Goal: Task Accomplishment & Management: Use online tool/utility

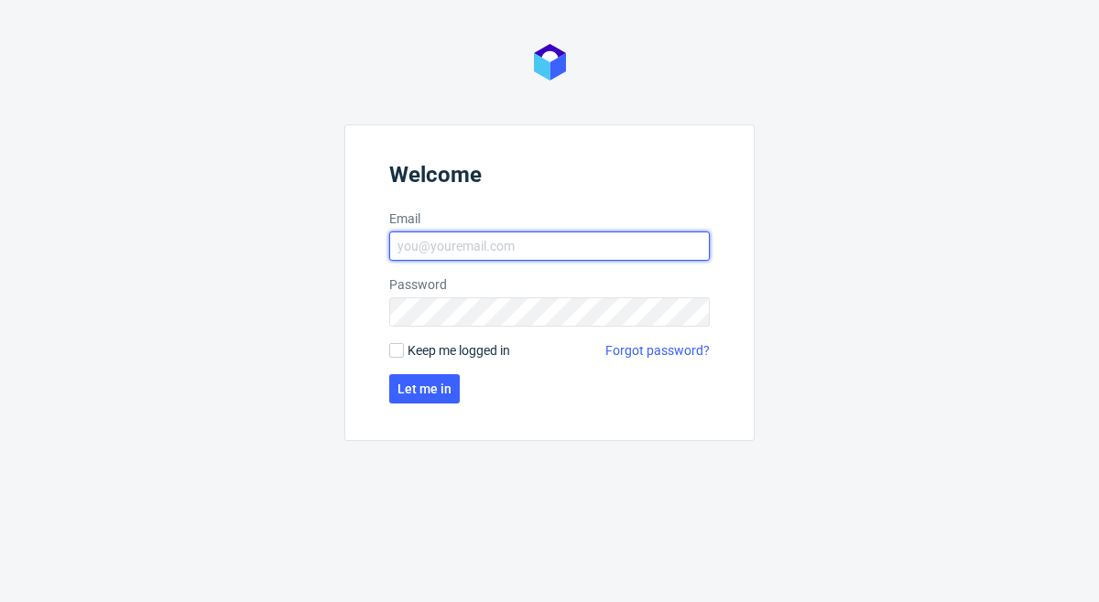
type input "sandra.beska@packhelp.com"
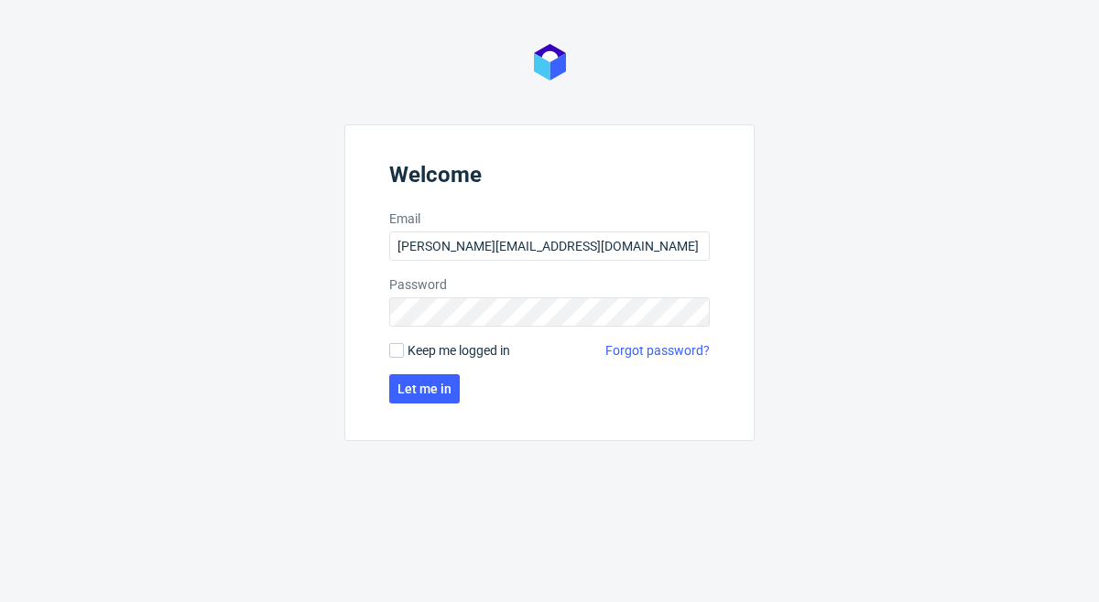
click at [441, 373] on form "Welcome Email sandra.beska@packhelp.com Password Keep me logged in Forgot passw…" at bounding box center [549, 283] width 410 height 317
click at [436, 385] on span "Let me in" at bounding box center [424, 389] width 54 height 13
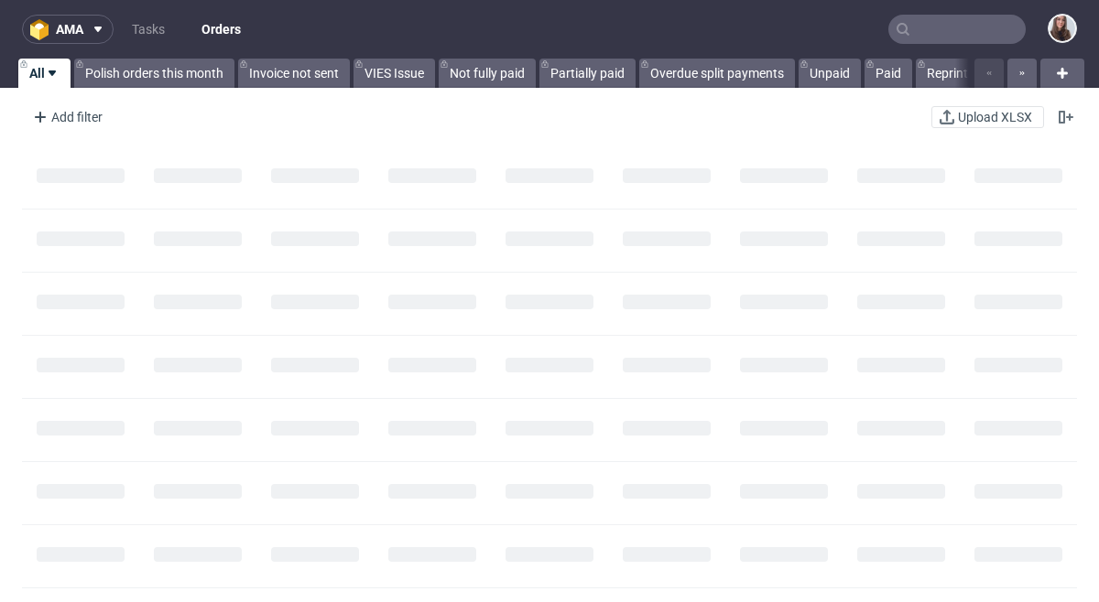
click at [958, 35] on input "text" at bounding box center [956, 29] width 137 height 29
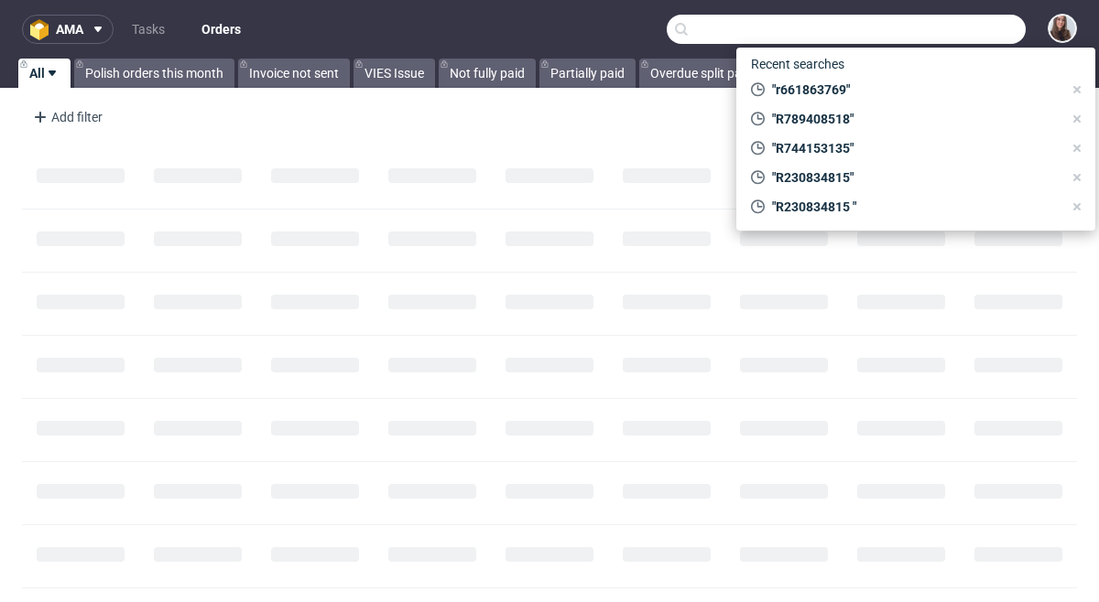
paste input "R672298562"
type input "R672298562"
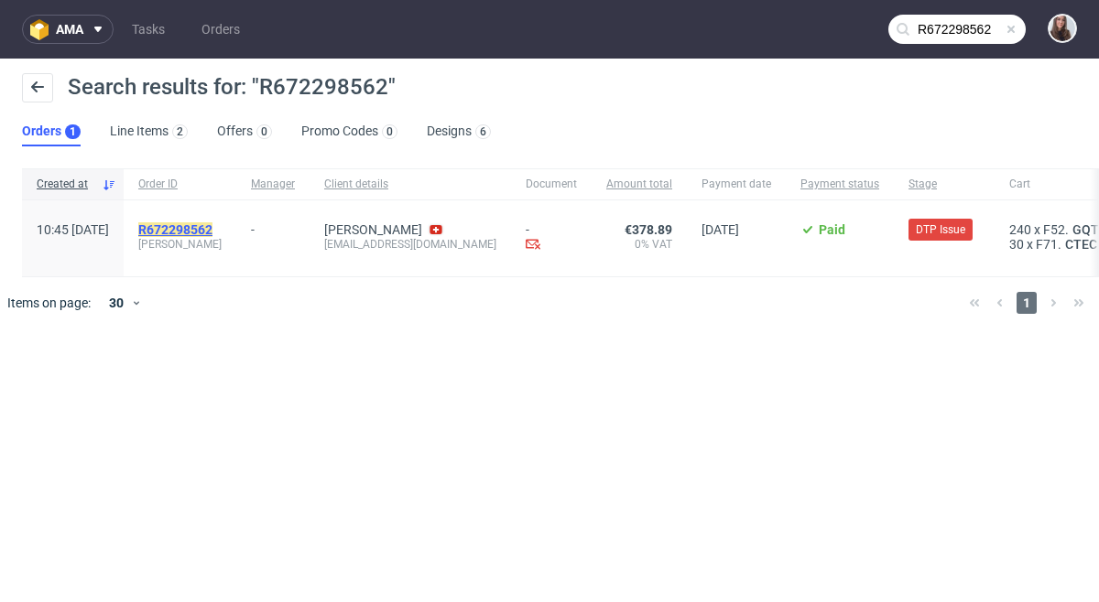
click at [212, 231] on mark "R672298562" at bounding box center [175, 229] width 74 height 15
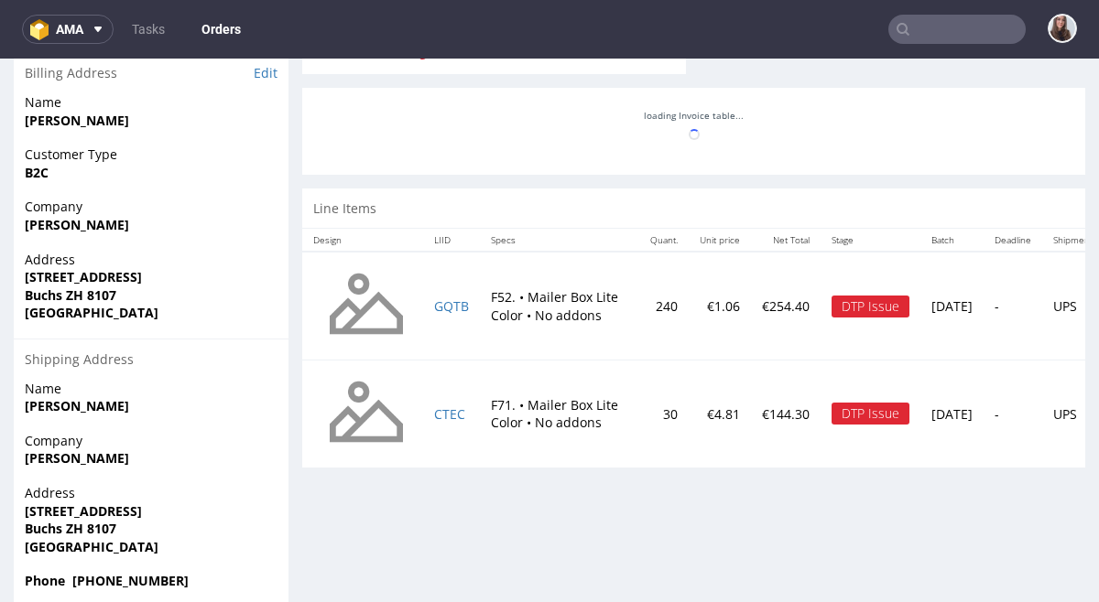
scroll to position [827, 0]
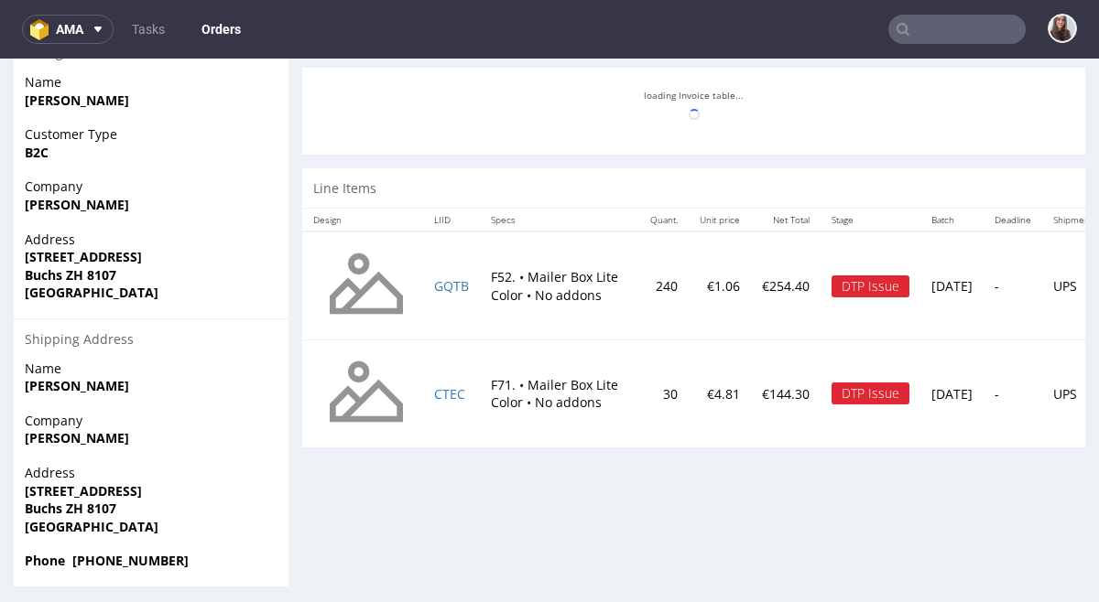
click at [740, 296] on td "€1.06" at bounding box center [719, 286] width 62 height 108
click at [471, 261] on td "GQTB" at bounding box center [451, 286] width 57 height 108
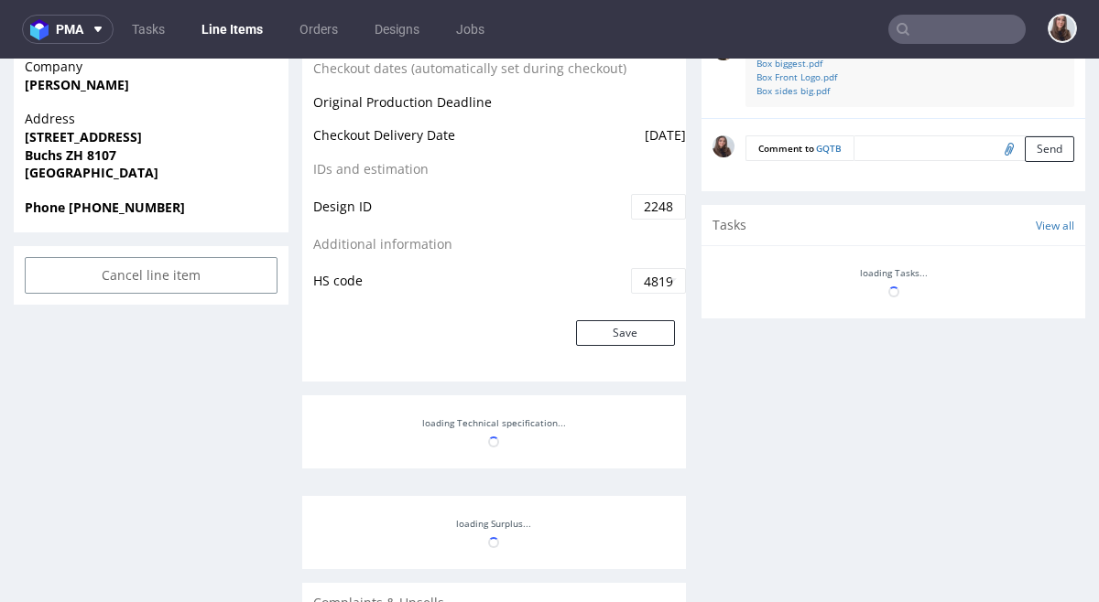
scroll to position [898, 0]
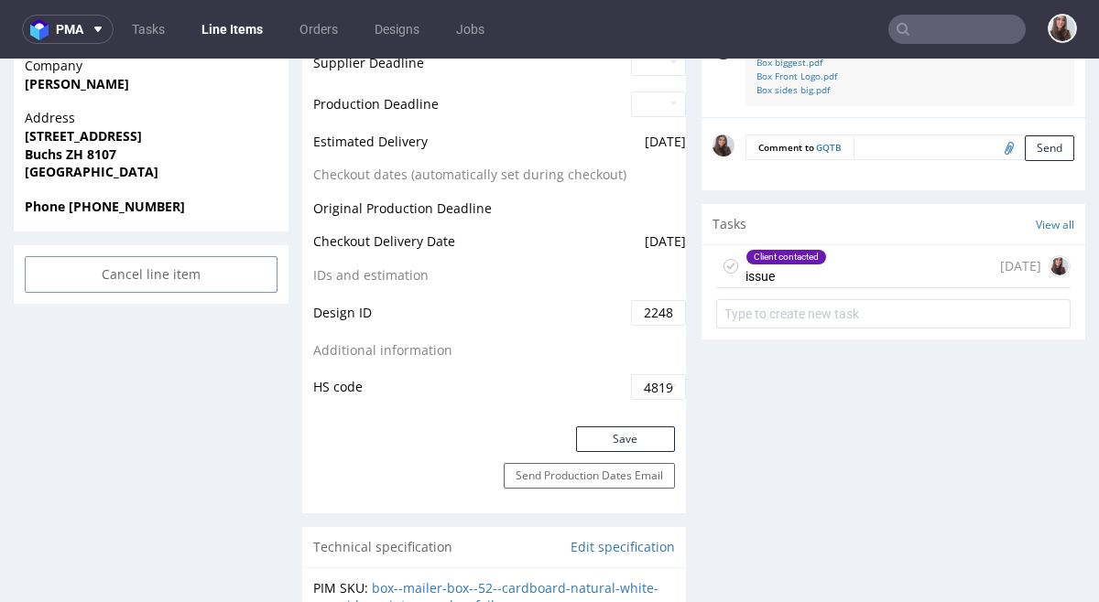
click at [886, 268] on div "Client contacted issue 3 days ago" at bounding box center [893, 266] width 354 height 43
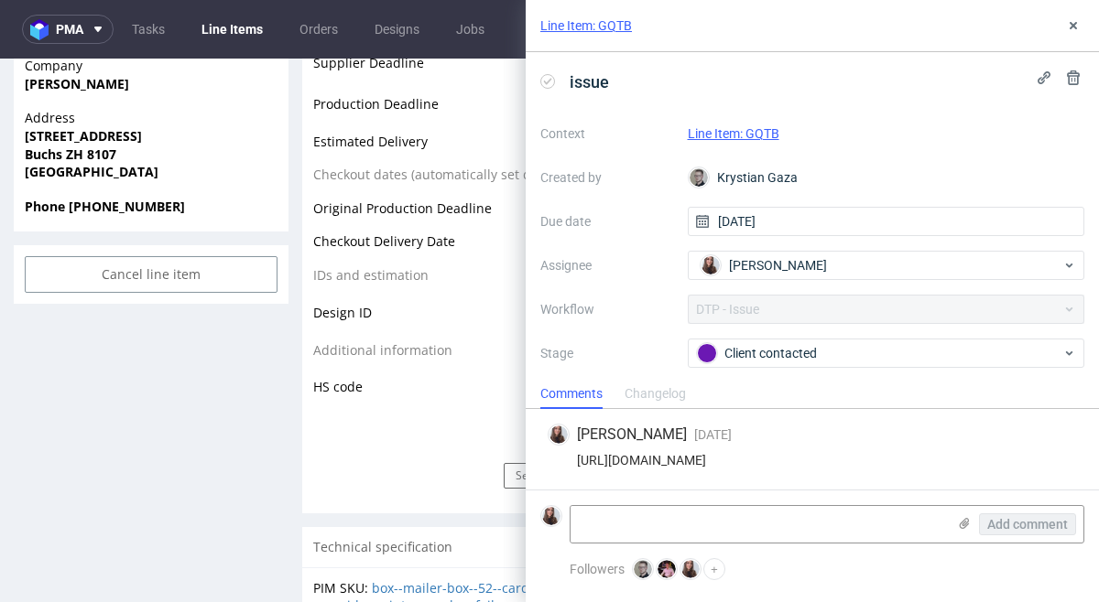
click at [759, 125] on div "Line Item: GQTB" at bounding box center [886, 134] width 397 height 22
click at [758, 126] on link "Line Item: GQTB" at bounding box center [734, 133] width 92 height 15
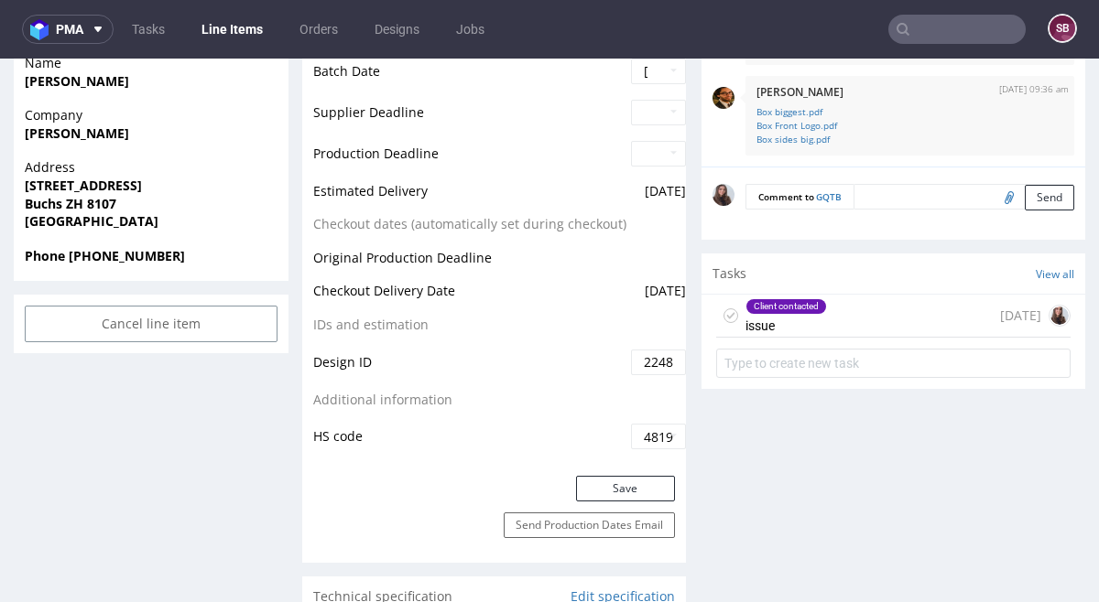
scroll to position [863, 0]
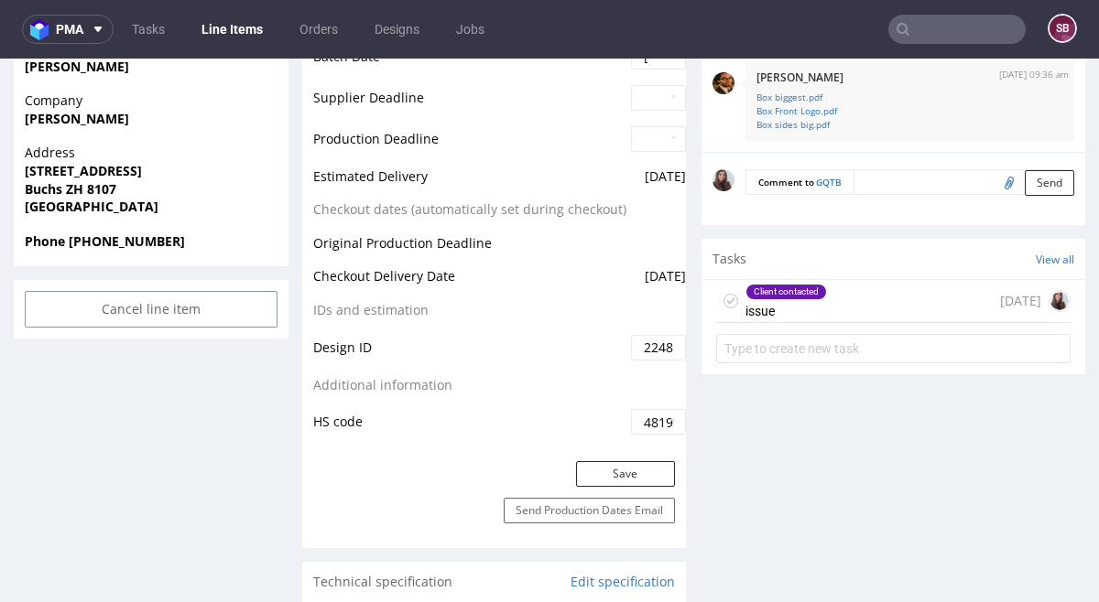
click at [861, 304] on div "Client contacted issue 3 days ago" at bounding box center [893, 301] width 354 height 43
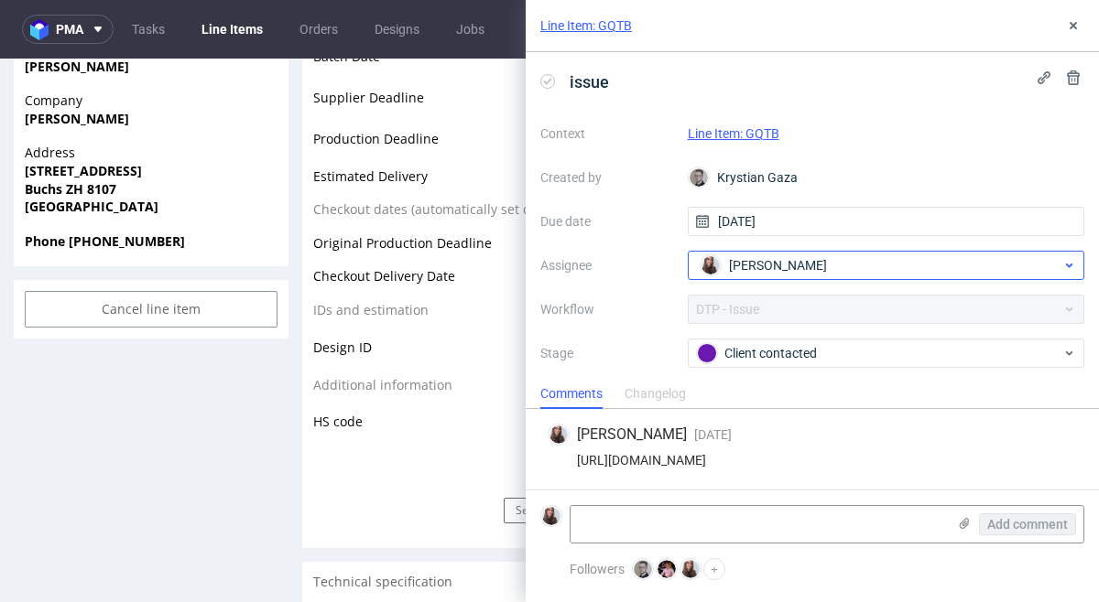
scroll to position [106, 0]
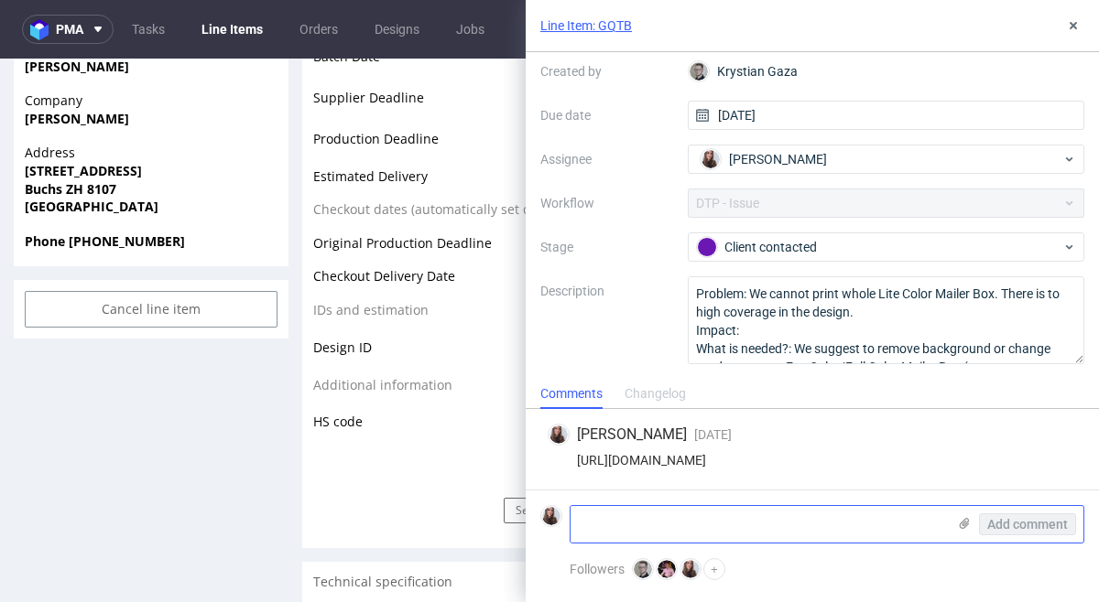
click at [956, 526] on div "Add comment" at bounding box center [1014, 524] width 137 height 37
click at [966, 523] on icon at bounding box center [964, 523] width 15 height 15
click at [0, 0] on input "file" at bounding box center [0, 0] width 0 height 0
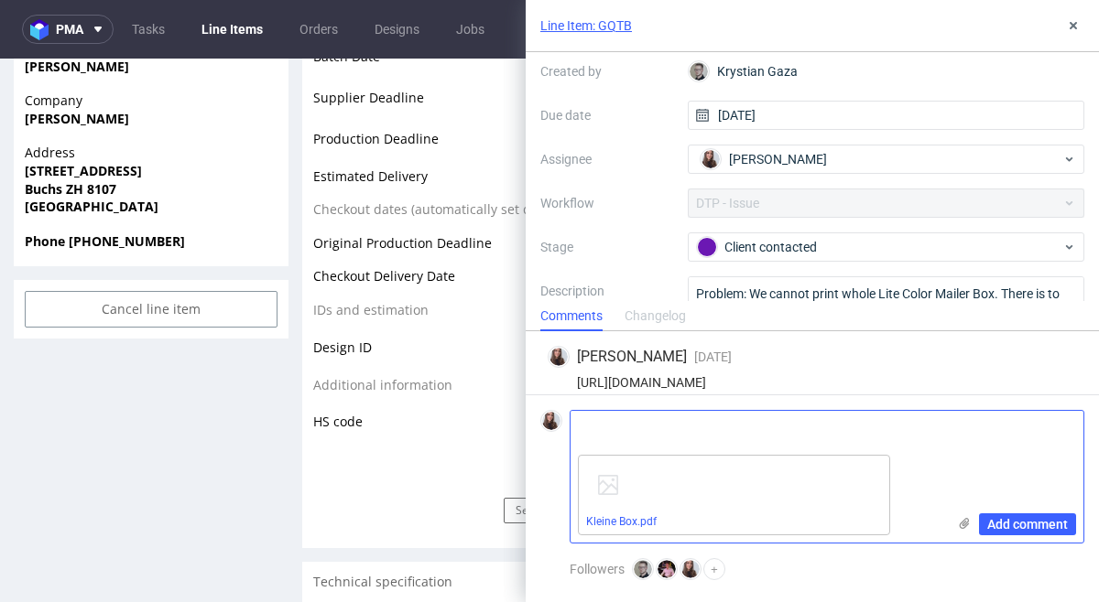
click at [811, 418] on textarea at bounding box center [757, 429] width 375 height 37
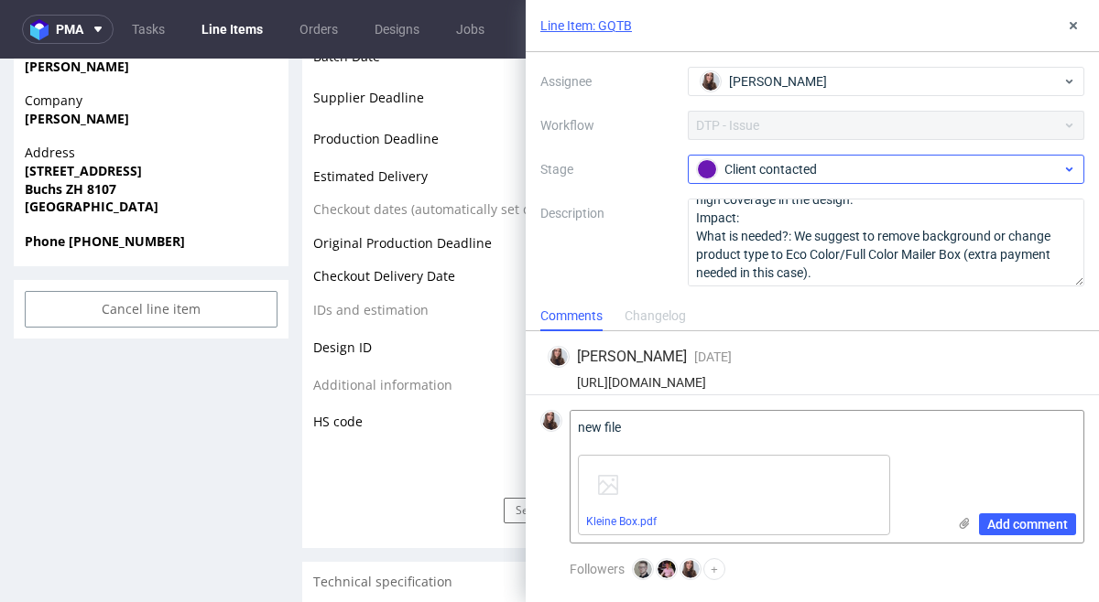
scroll to position [38, 0]
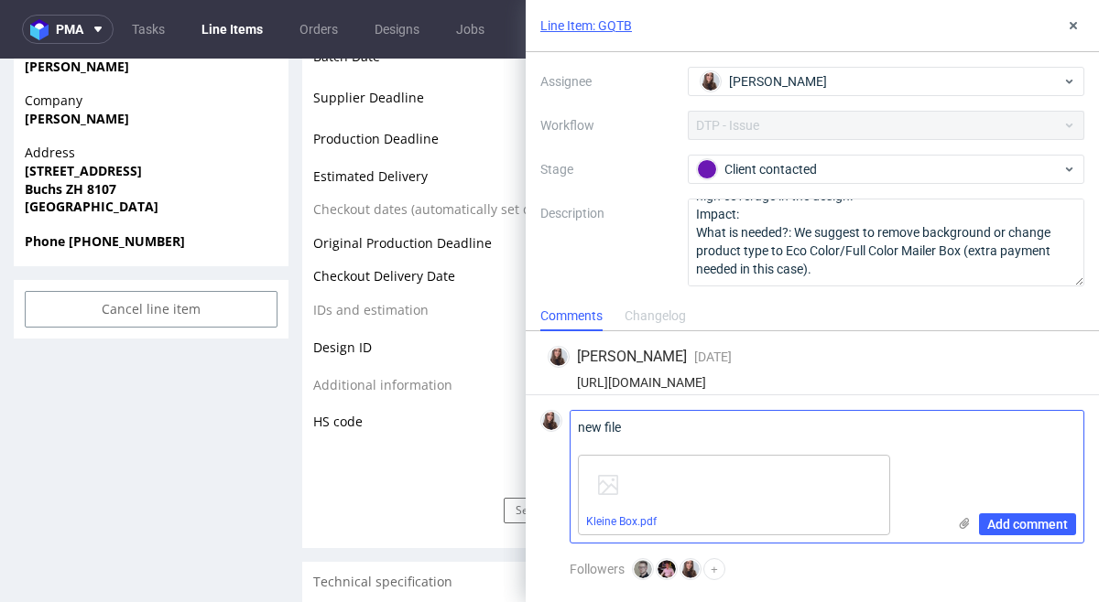
click at [734, 421] on textarea "new file" at bounding box center [757, 429] width 375 height 37
type textarea "new file"
click at [1042, 524] on span "Add comment" at bounding box center [1027, 524] width 81 height 13
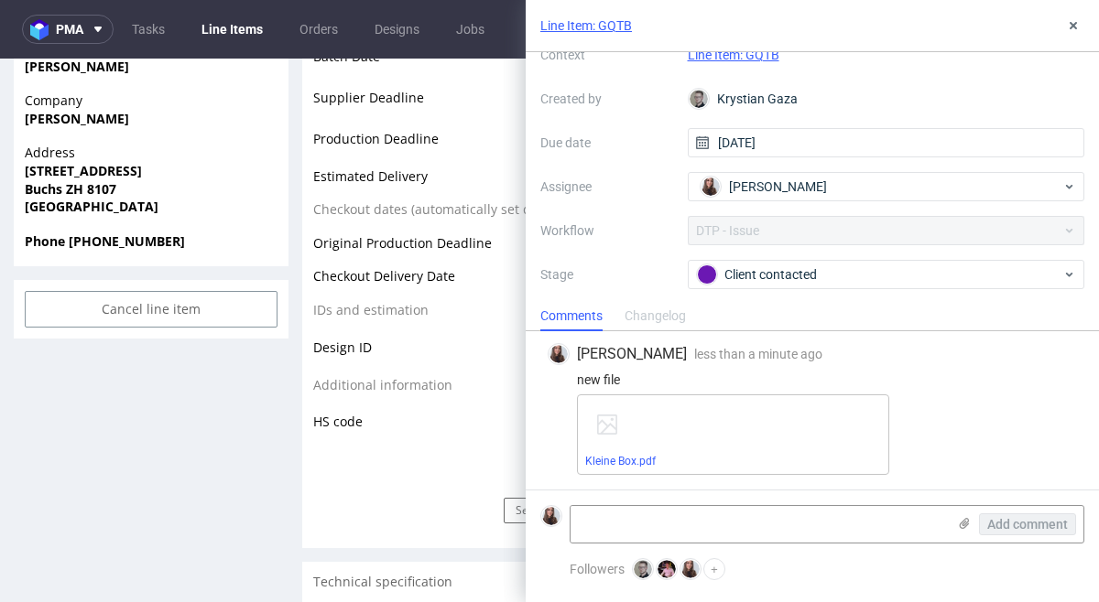
scroll to position [0, 0]
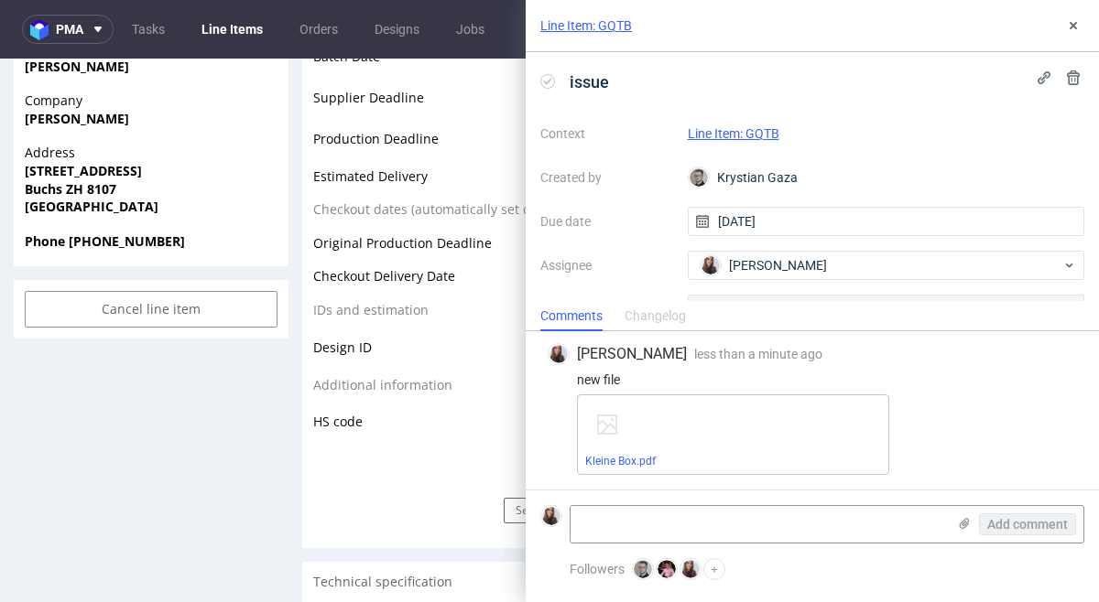
click at [739, 130] on link "Line Item: GQTB" at bounding box center [734, 133] width 92 height 15
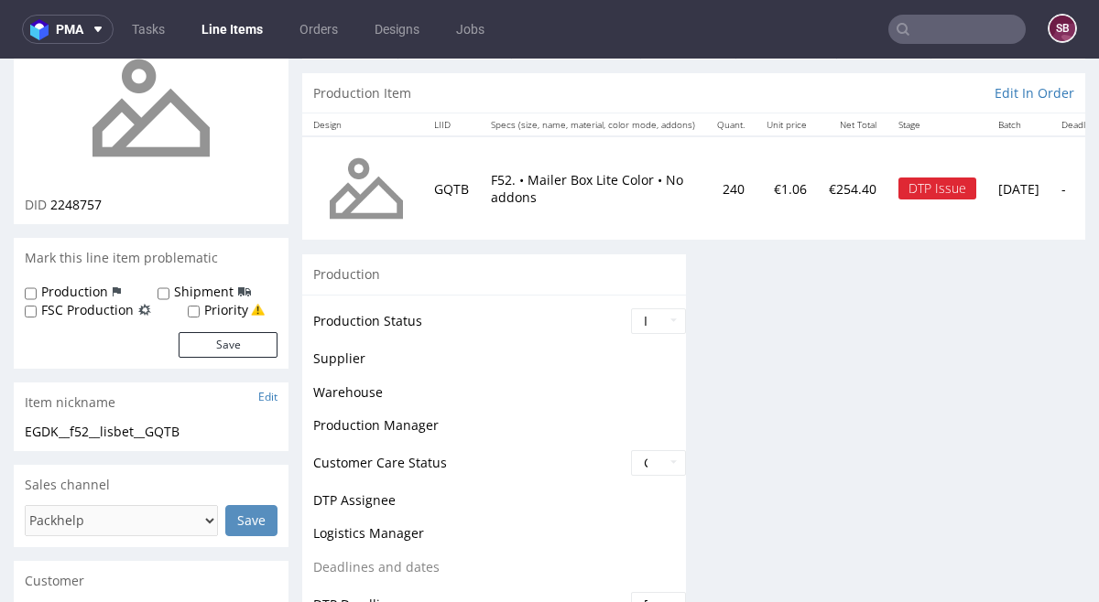
scroll to position [188, 0]
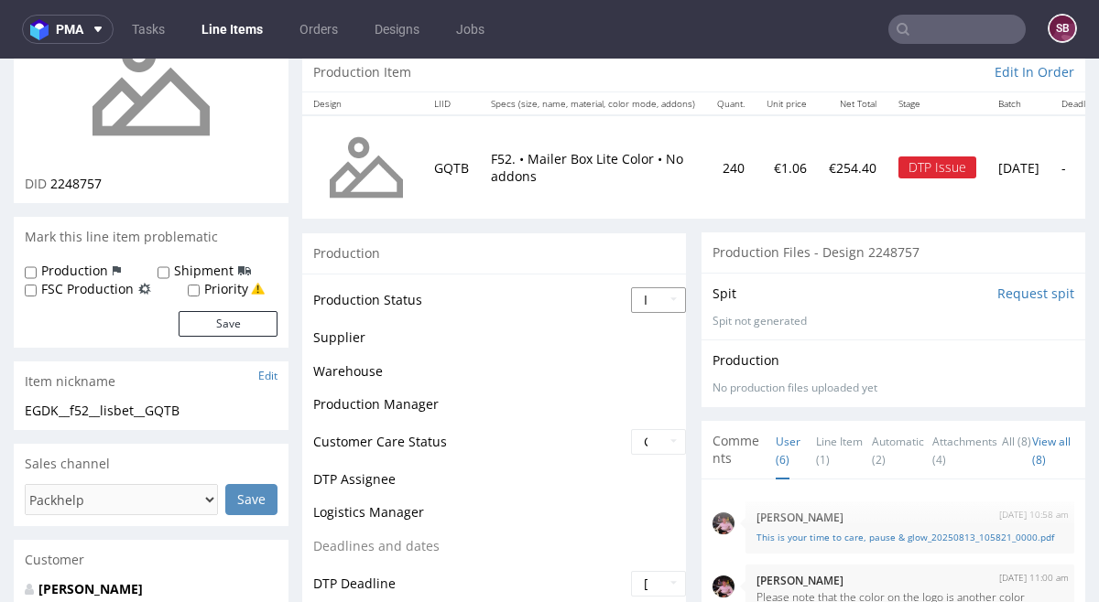
click at [658, 304] on select "Waiting for Artwork Waiting for Diecut Waiting for Mockup Waiting for DTP Waiti…" at bounding box center [658, 300] width 55 height 26
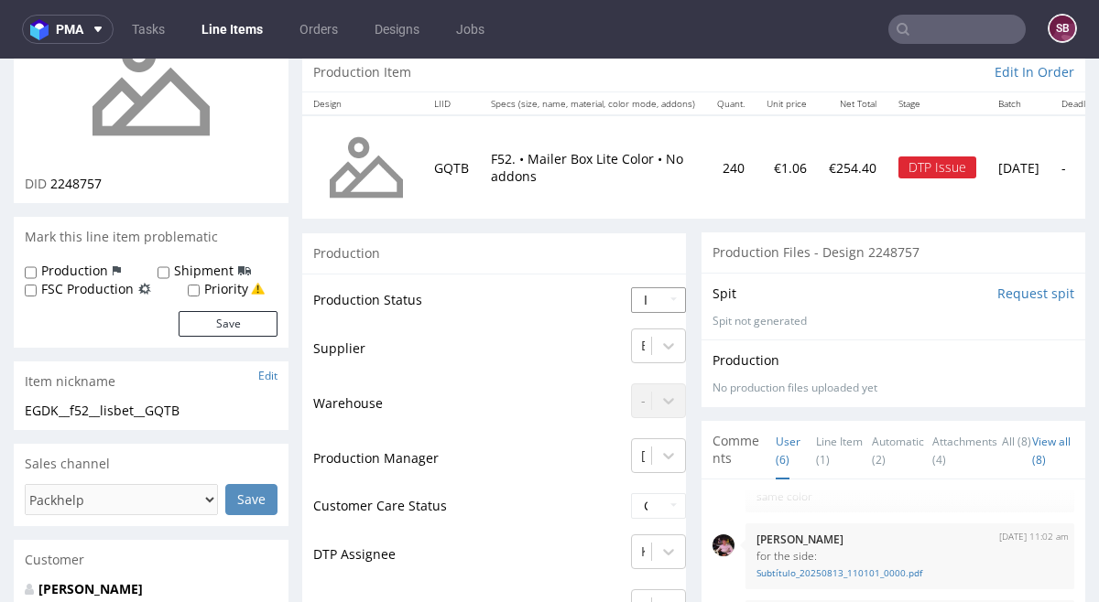
select select "back_for_dtp"
click at [631, 287] on select "Waiting for Artwork Waiting for Diecut Waiting for Mockup Waiting for DTP Waiti…" at bounding box center [658, 300] width 55 height 26
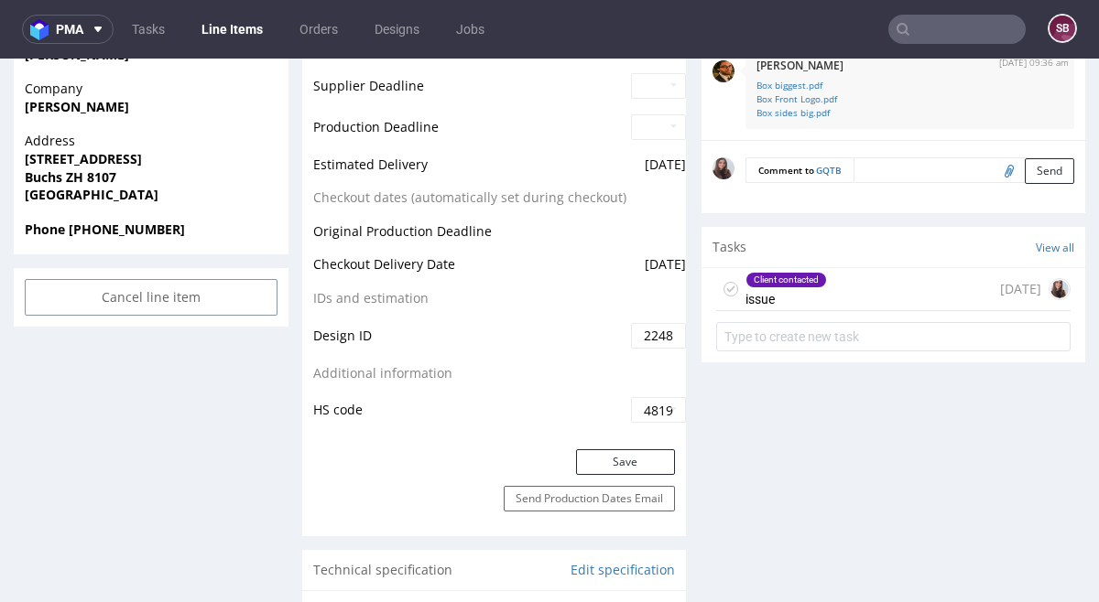
scroll to position [883, 0]
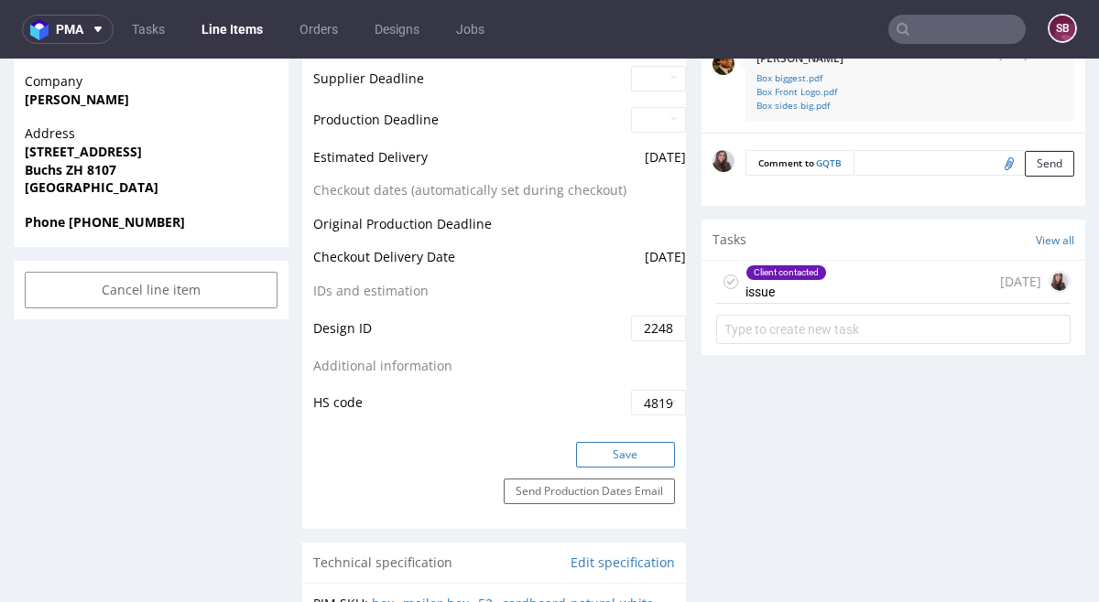
click at [635, 463] on button "Save" at bounding box center [625, 455] width 99 height 26
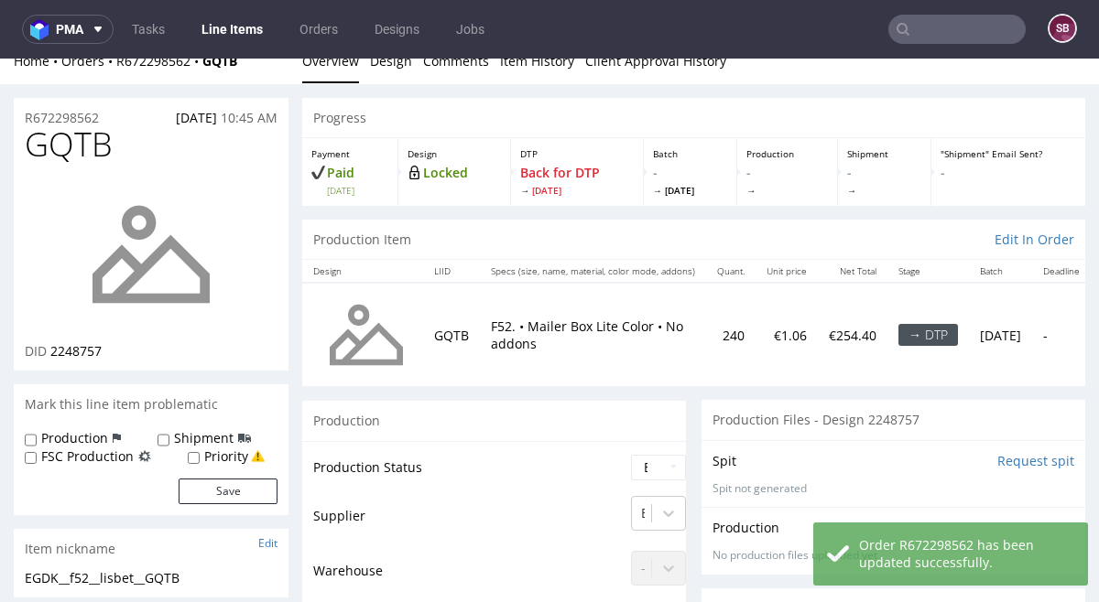
scroll to position [0, 0]
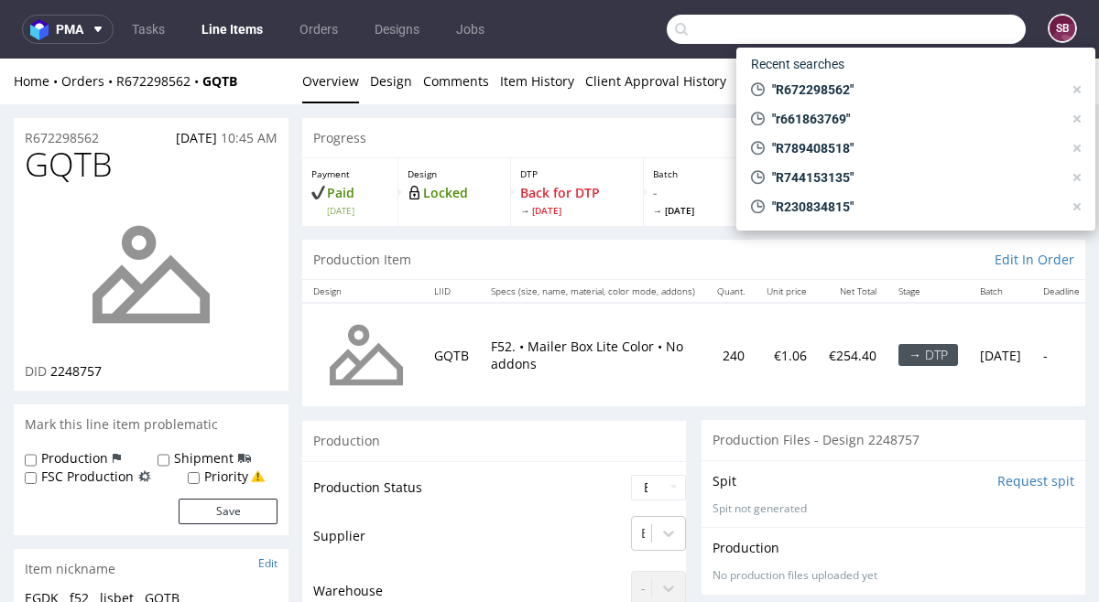
click at [940, 31] on input "text" at bounding box center [846, 29] width 359 height 29
paste input "R672298562"
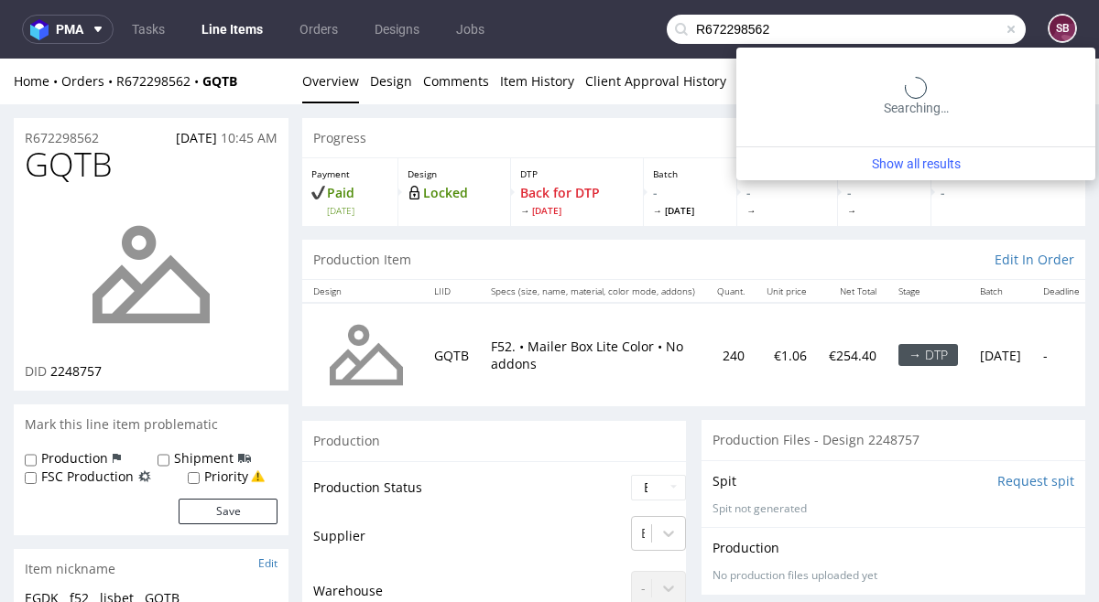
type input "R672298562"
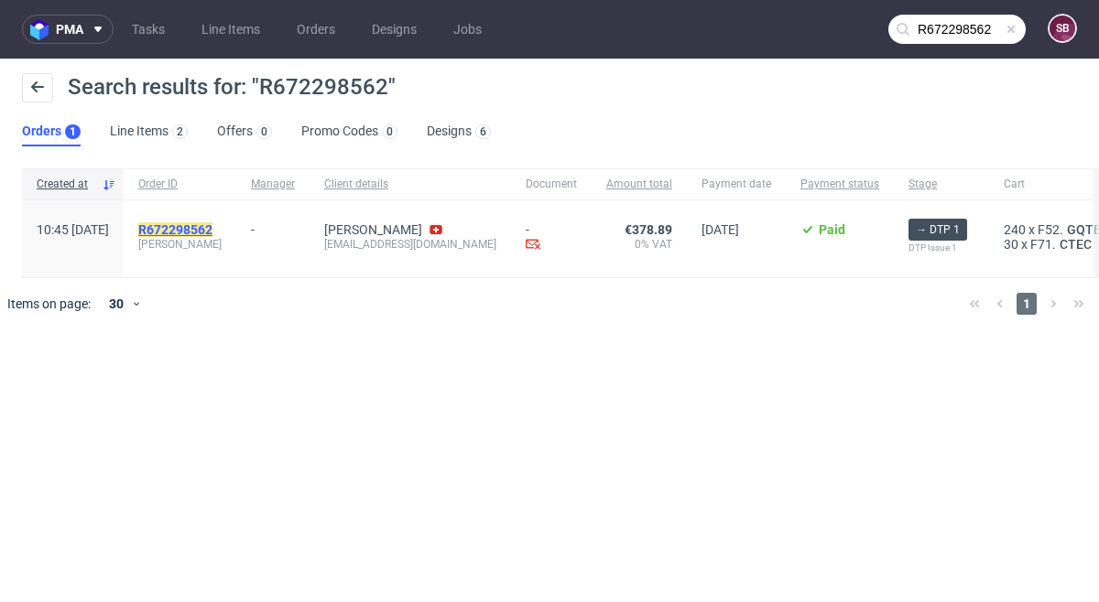
click at [212, 230] on mark "R672298562" at bounding box center [175, 229] width 74 height 15
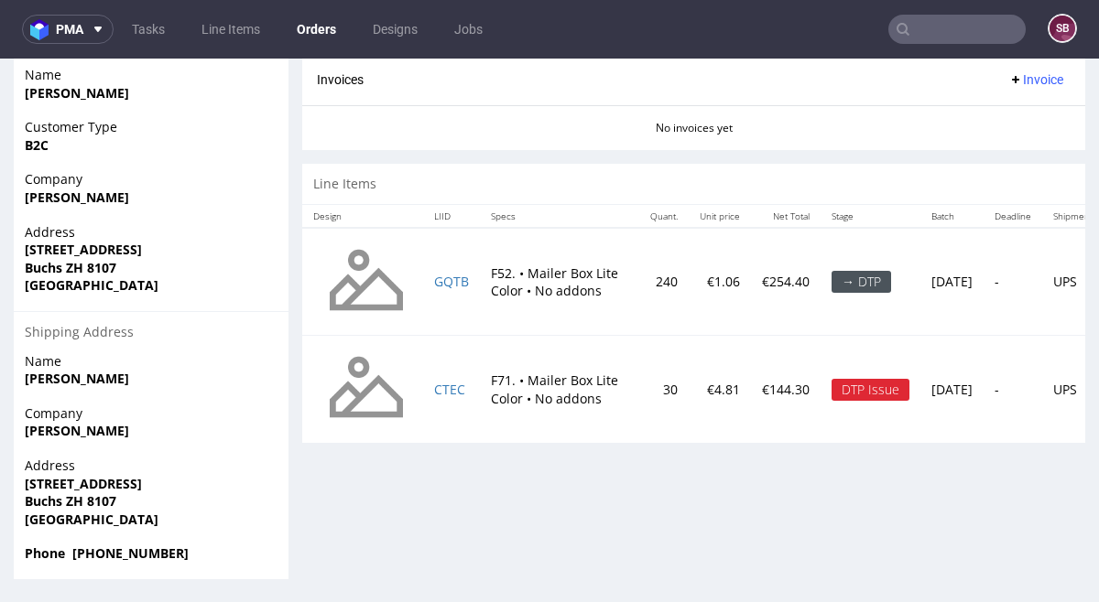
scroll to position [5, 0]
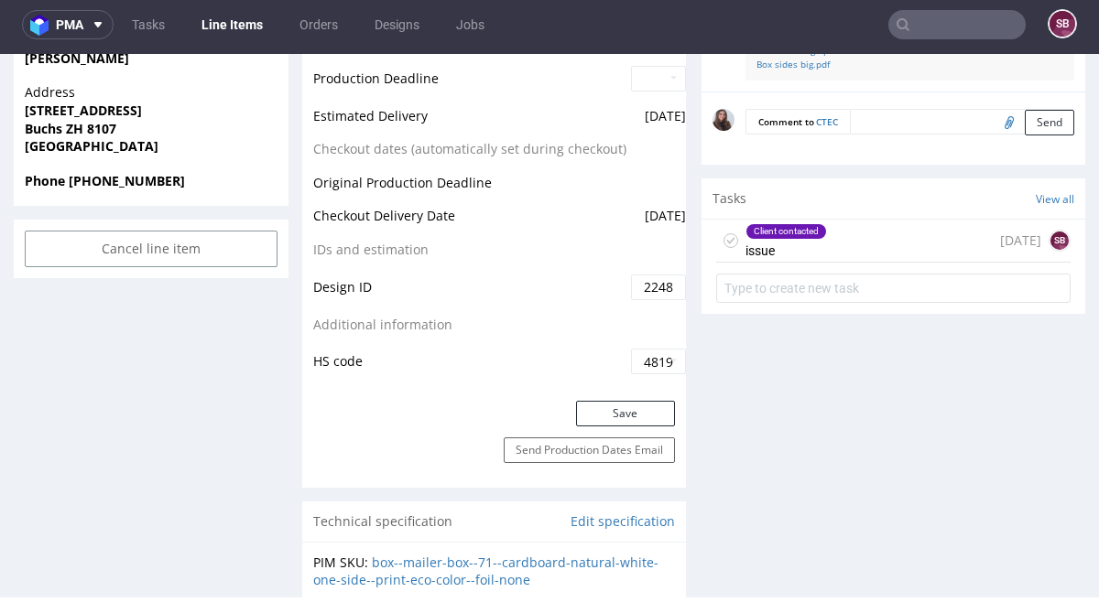
scroll to position [918, 0]
click at [899, 240] on div "Client contacted issue [DATE] SB" at bounding box center [893, 242] width 354 height 43
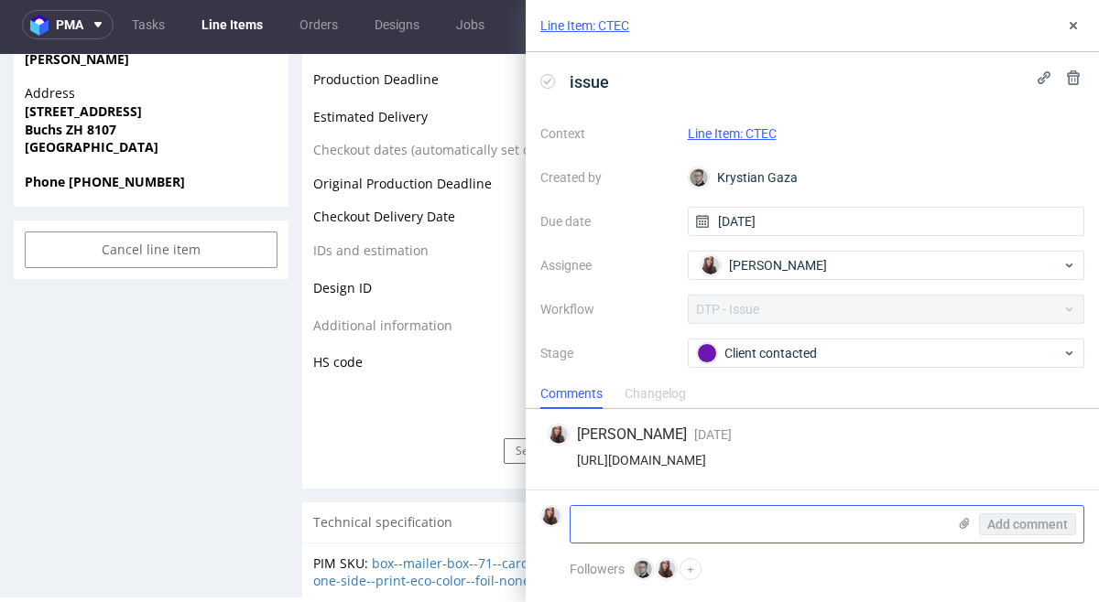
click at [961, 521] on use at bounding box center [964, 523] width 10 height 11
click at [0, 0] on input "file" at bounding box center [0, 0] width 0 height 0
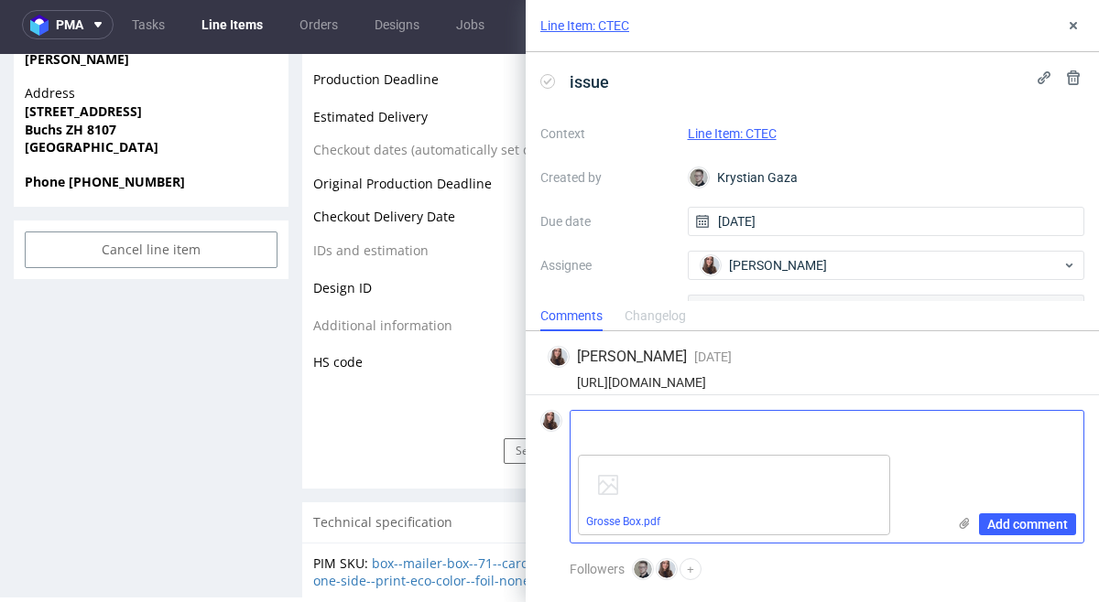
click at [900, 442] on textarea at bounding box center [757, 429] width 375 height 37
type textarea "new file"
click at [1016, 532] on button "Add comment" at bounding box center [1027, 525] width 97 height 22
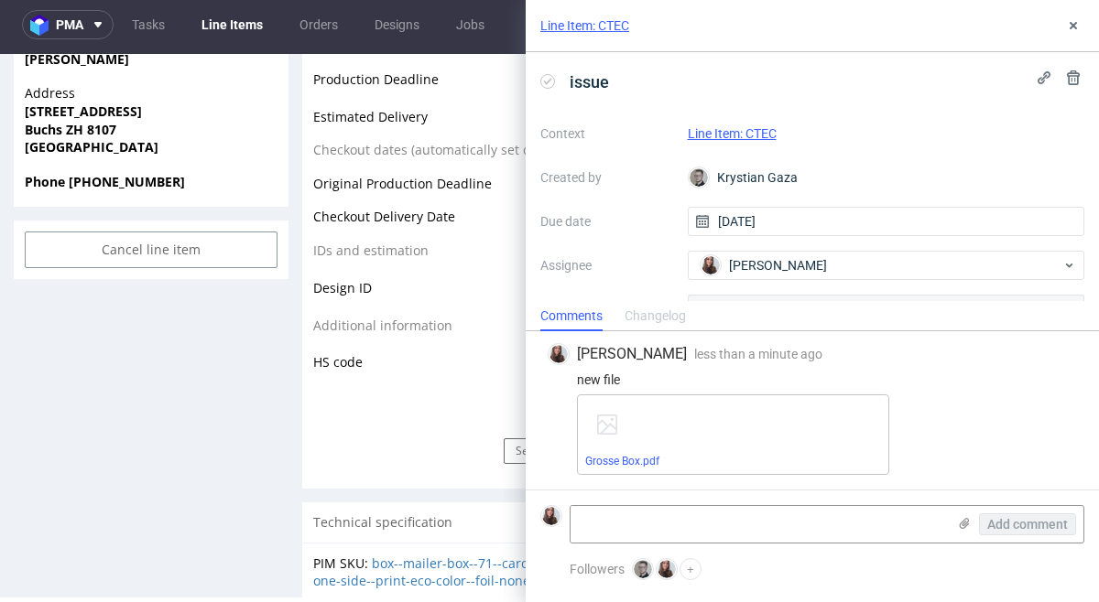
click at [758, 130] on link "Line Item: CTEC" at bounding box center [732, 133] width 89 height 15
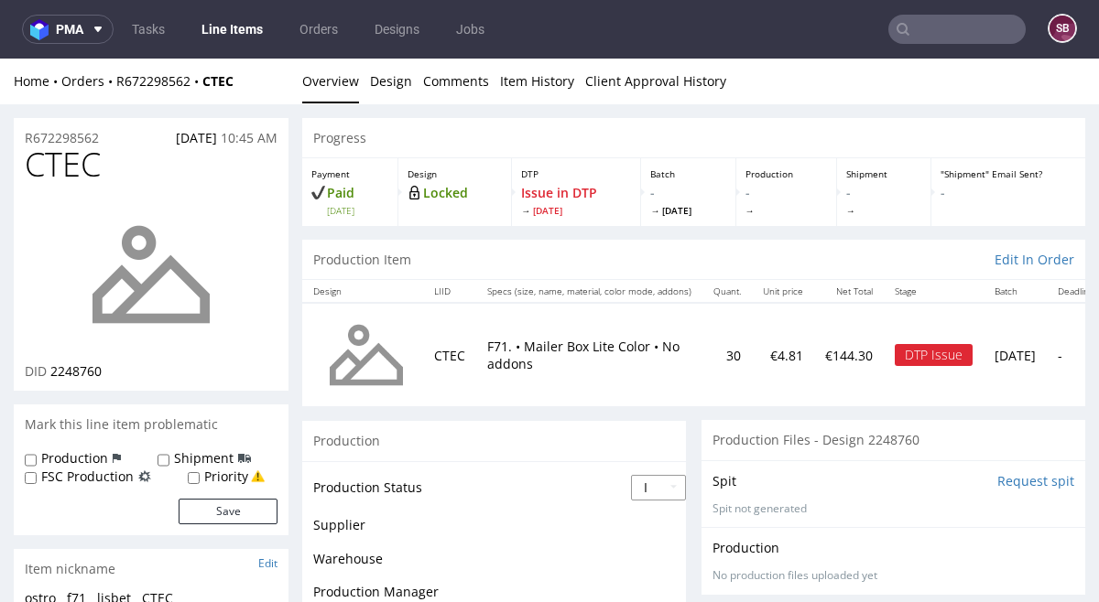
click at [649, 484] on select "Waiting for Artwork Waiting for Diecut Waiting for Mockup Waiting for DTP Waiti…" at bounding box center [658, 488] width 55 height 26
select select "back_for_dtp"
click at [631, 475] on select "Waiting for Artwork Waiting for Diecut Waiting for Mockup Waiting for DTP Waiti…" at bounding box center [658, 488] width 55 height 26
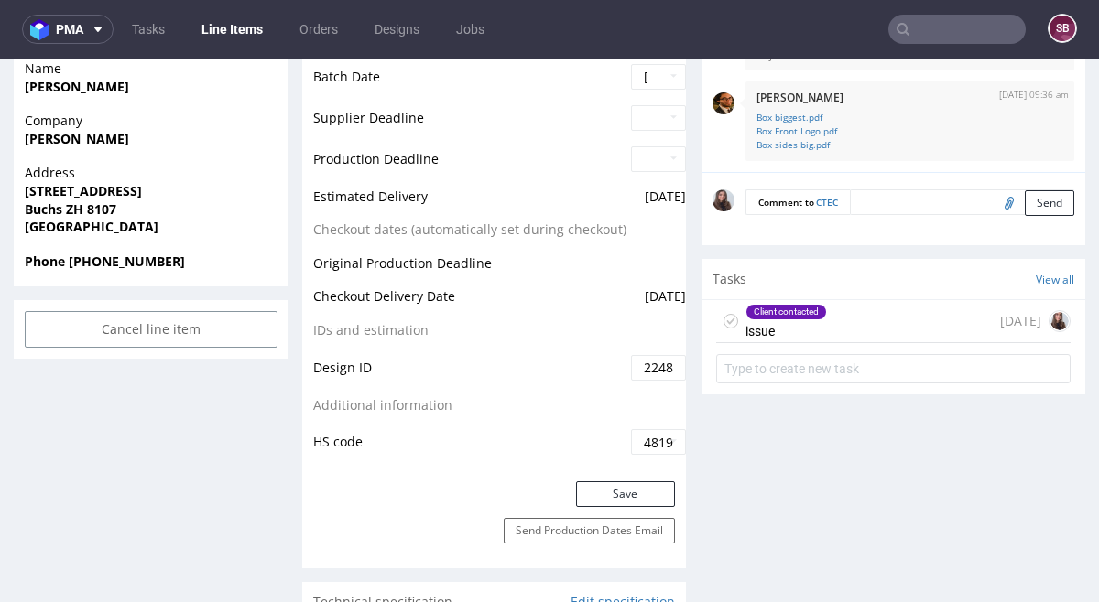
scroll to position [865, 0]
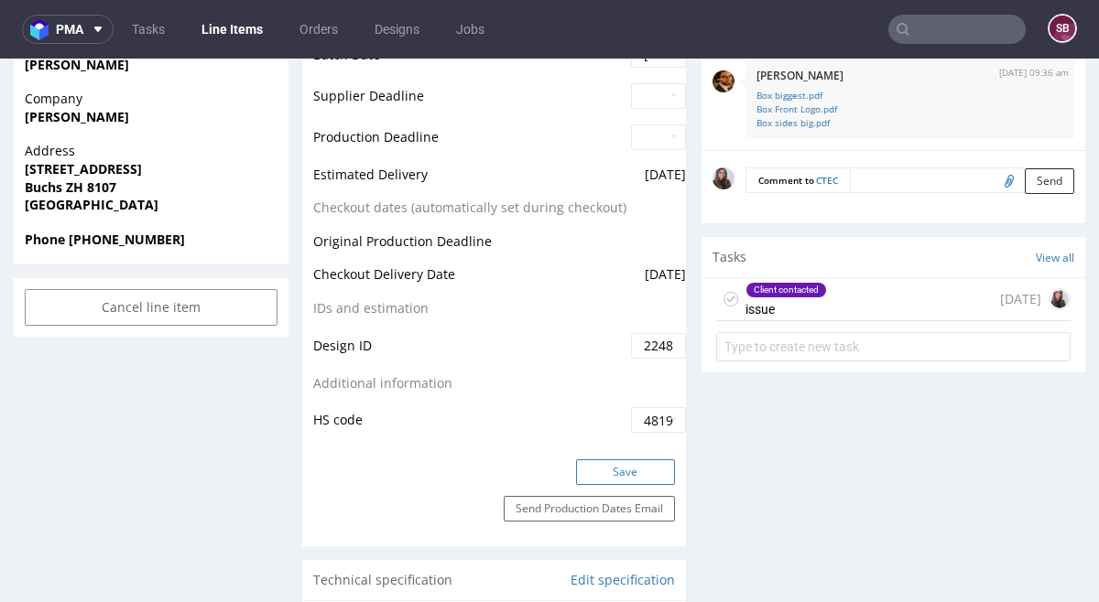
click at [621, 478] on button "Save" at bounding box center [625, 473] width 99 height 26
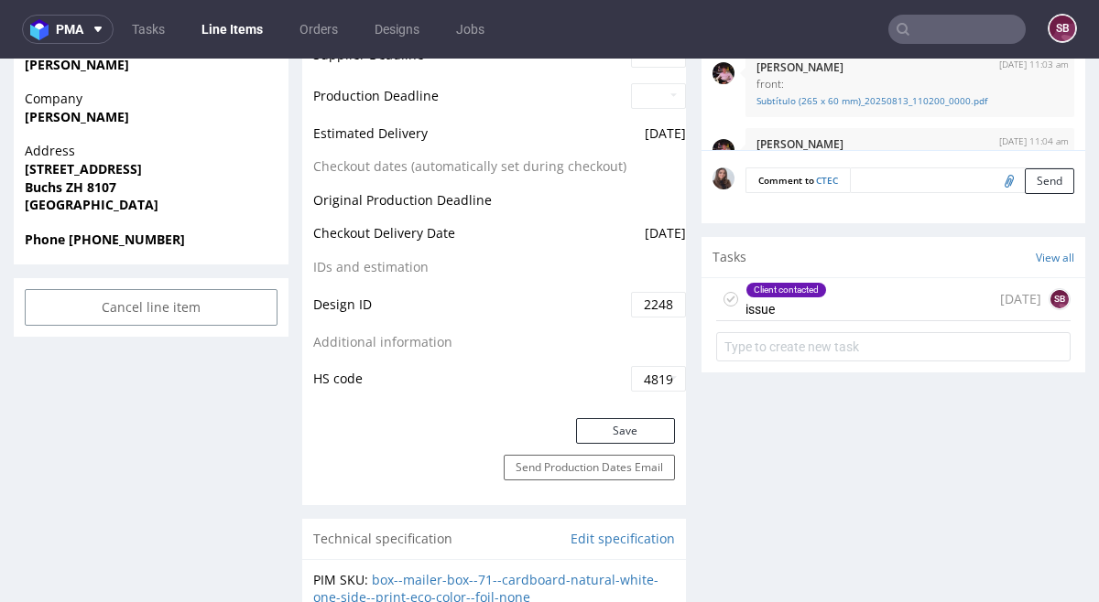
scroll to position [142, 0]
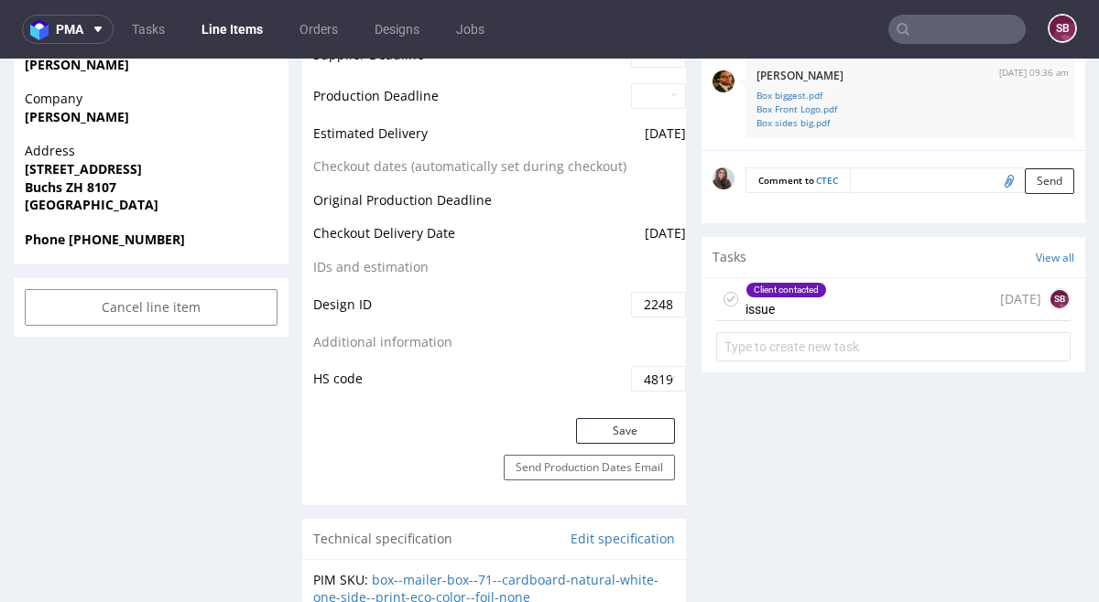
click at [914, 30] on input "text" at bounding box center [956, 29] width 137 height 29
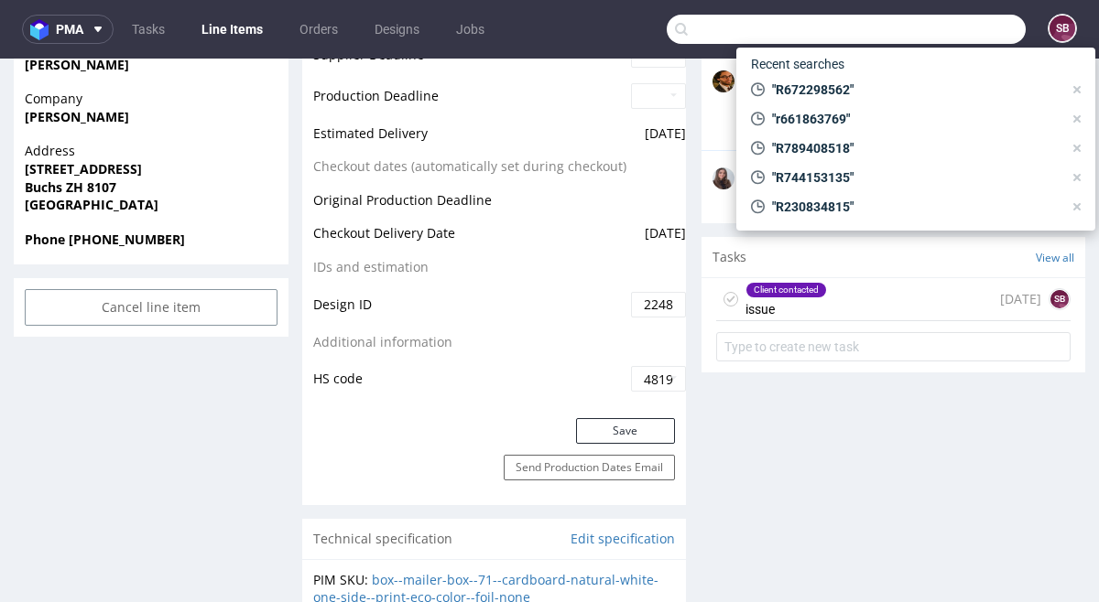
paste input "R028222325"
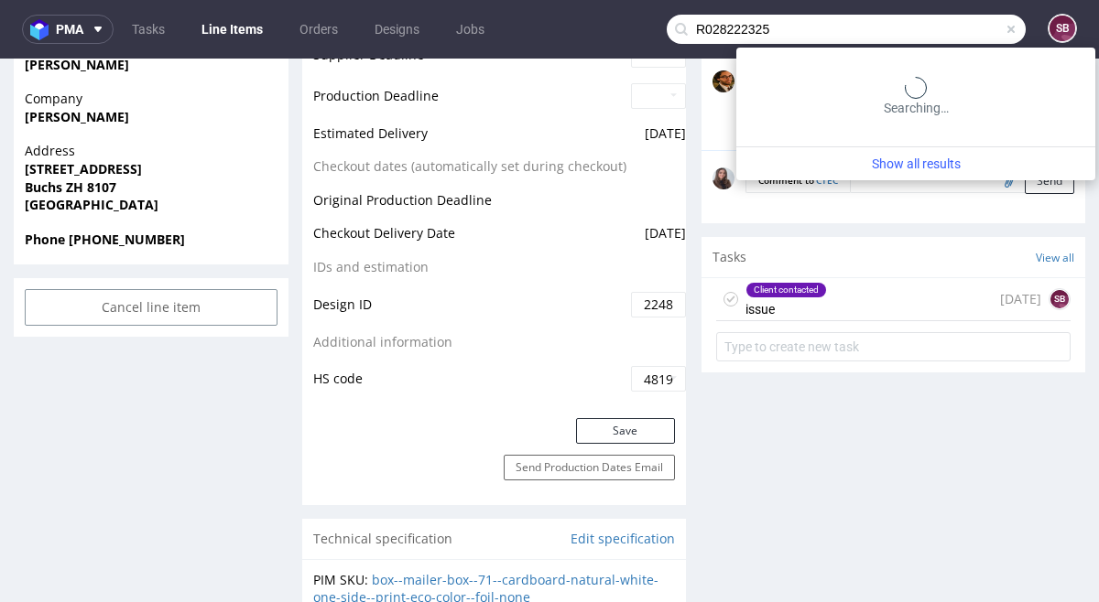
type input "R028222325"
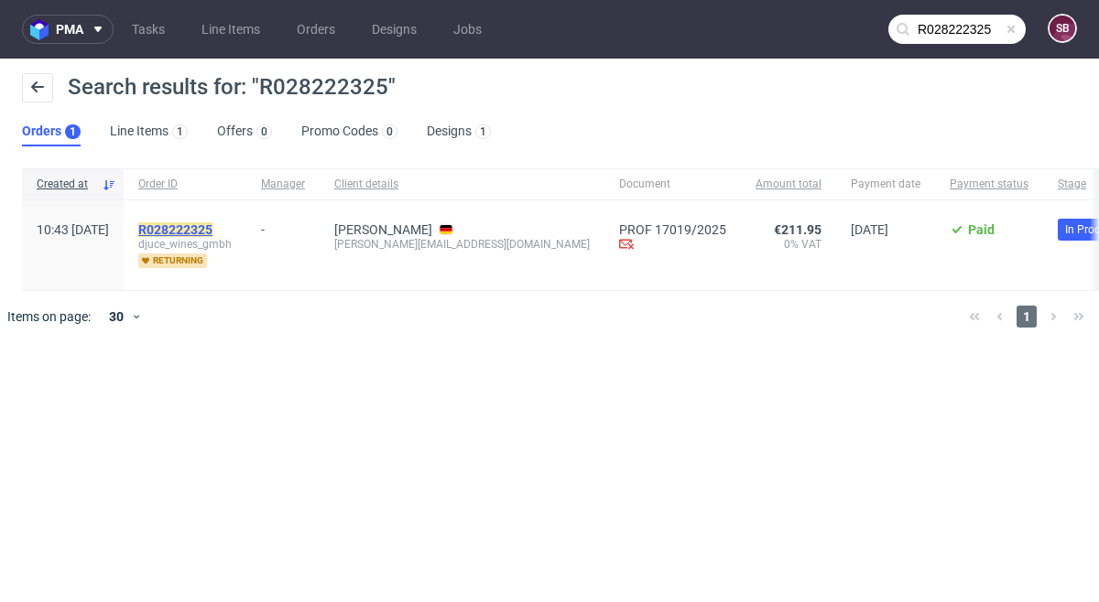
click at [212, 227] on mark "R028222325" at bounding box center [175, 229] width 74 height 15
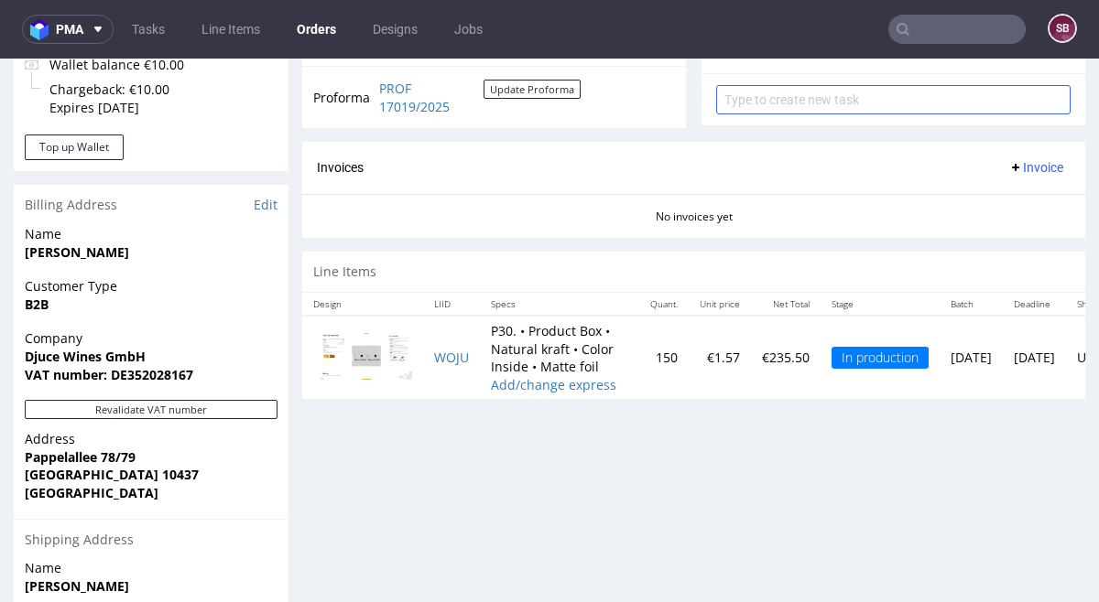
scroll to position [702, 0]
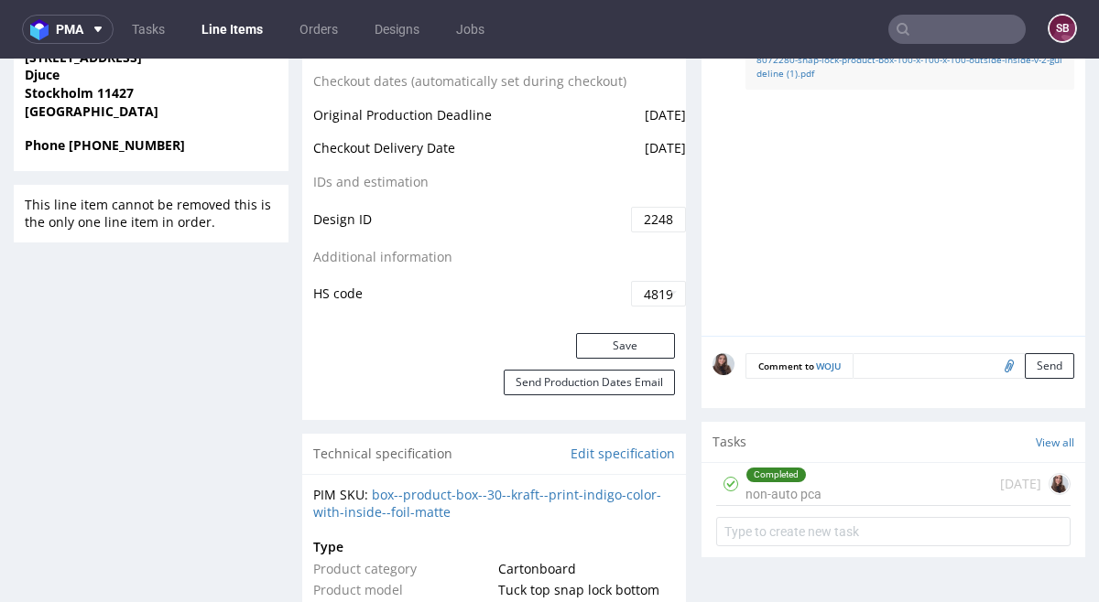
scroll to position [908, 0]
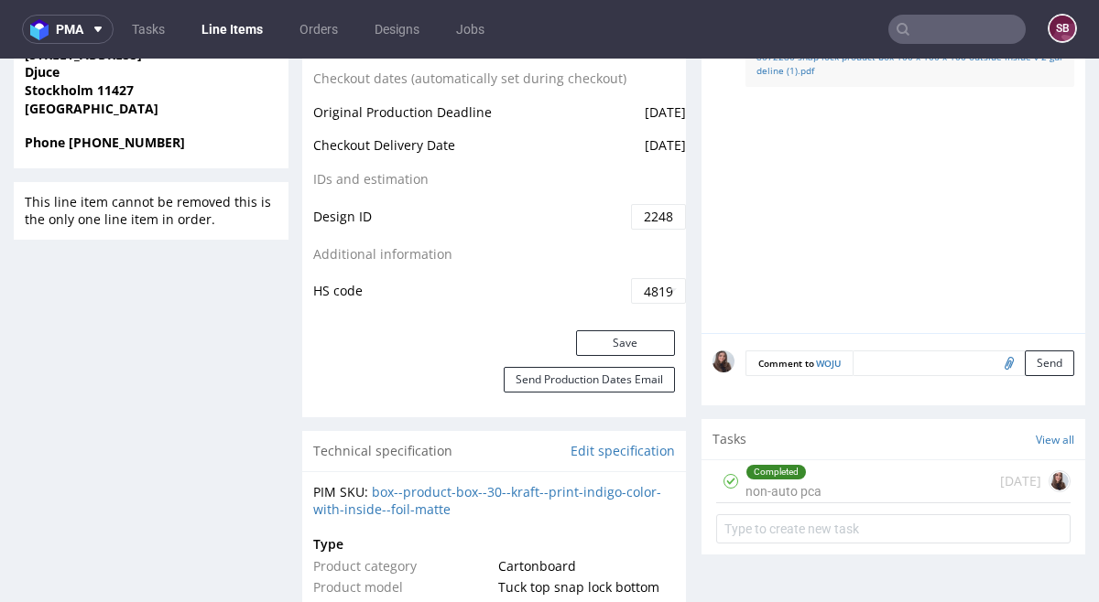
click at [807, 466] on div "Completed" at bounding box center [783, 472] width 74 height 15
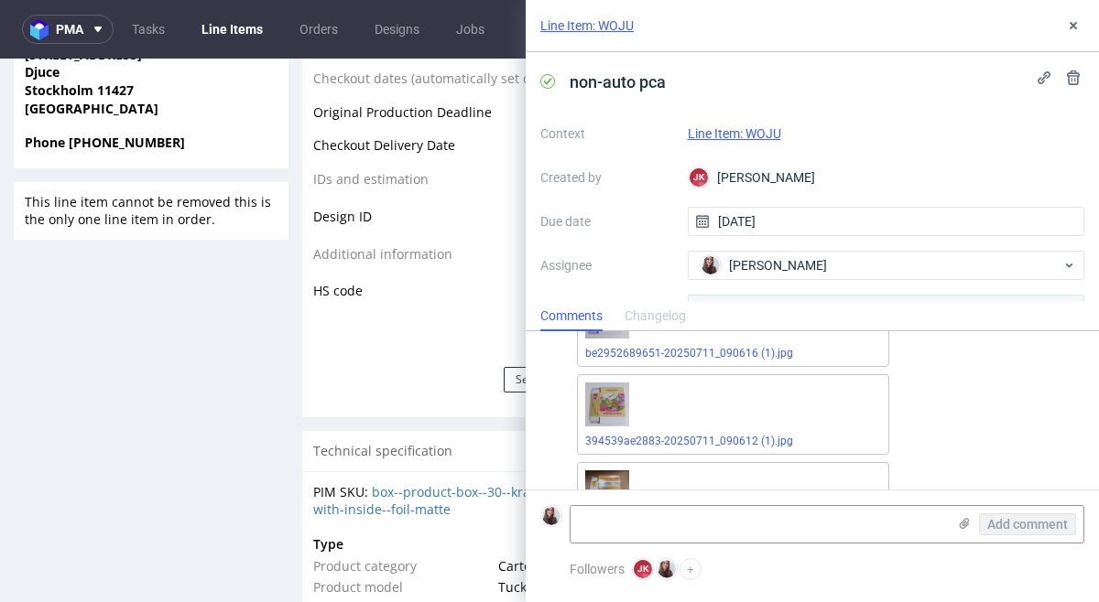
scroll to position [2003, 0]
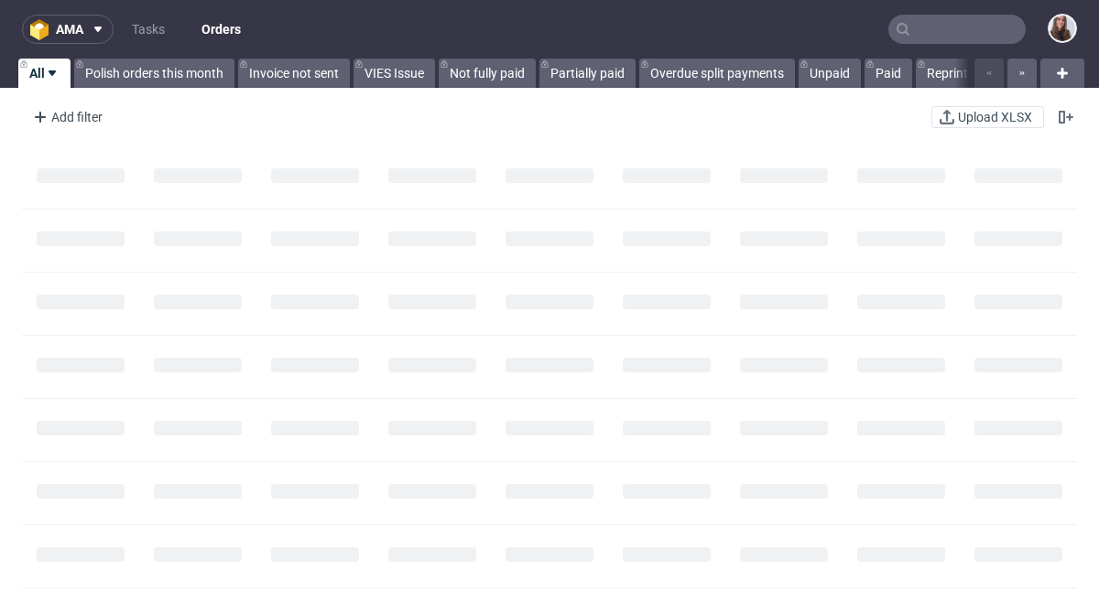
click at [924, 32] on input "text" at bounding box center [956, 29] width 137 height 29
paste input "R309620878"
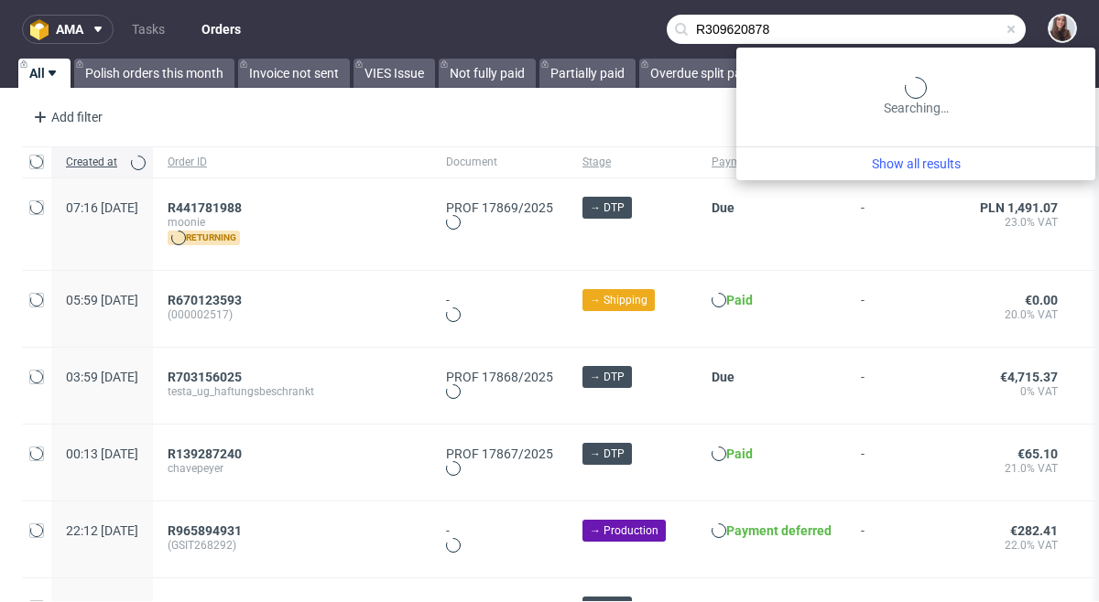
type input "R309620878"
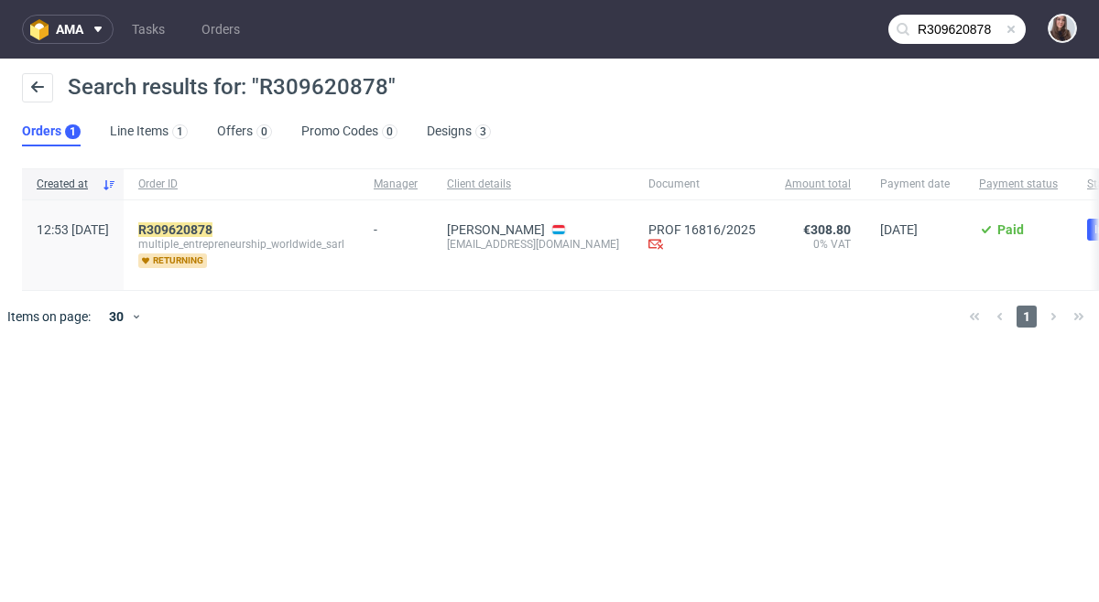
click at [320, 238] on span "multiple_entrepreneurship_worldwide_sarl" at bounding box center [241, 244] width 206 height 15
click at [212, 229] on mark "R309620878" at bounding box center [175, 229] width 74 height 15
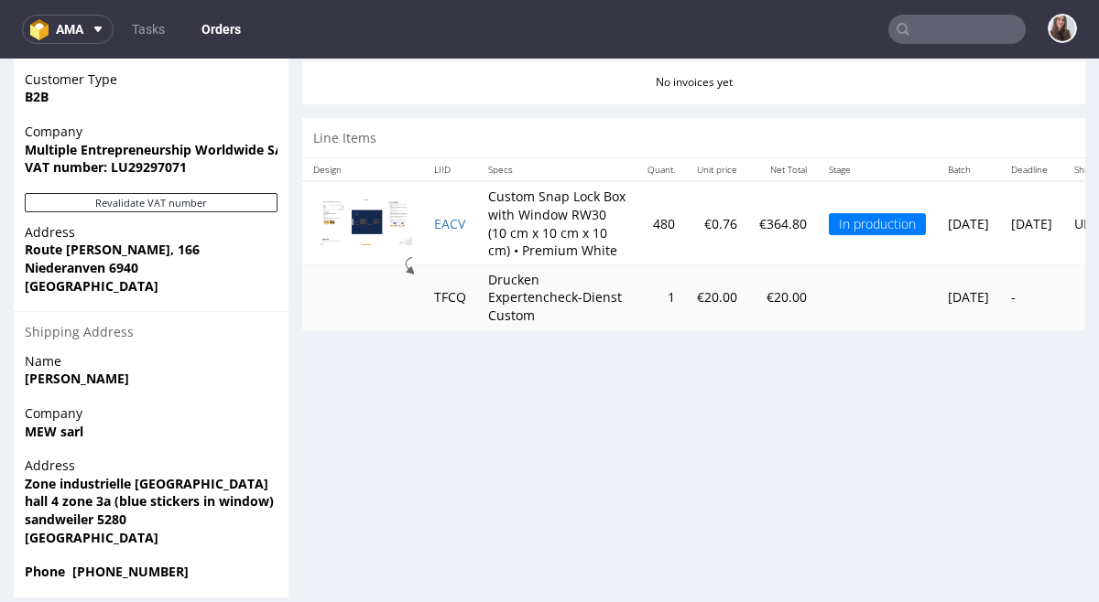
scroll to position [0, 3]
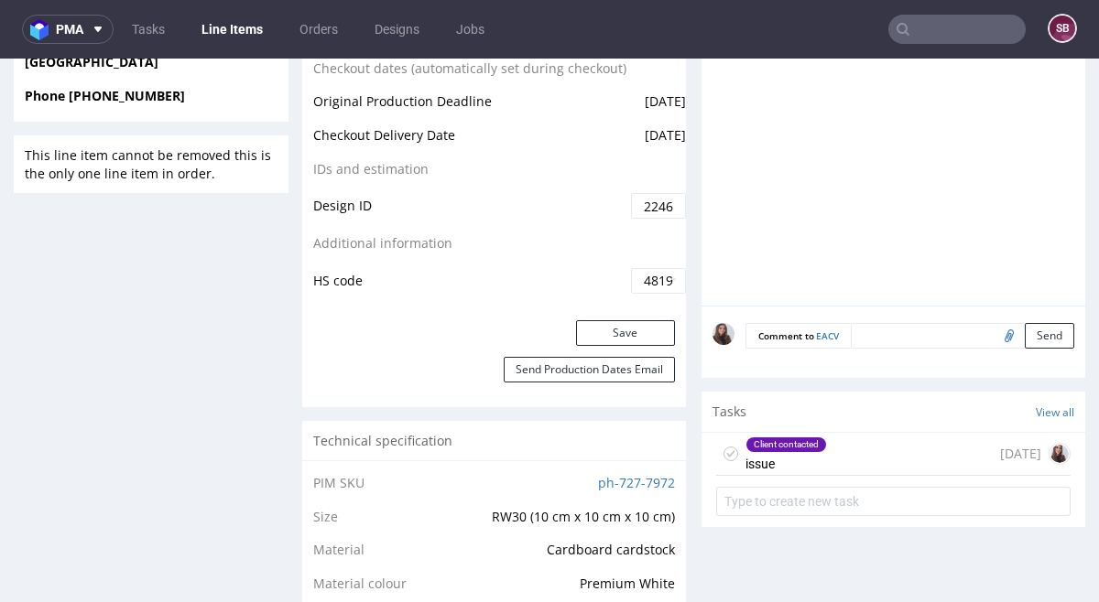
scroll to position [1005, 0]
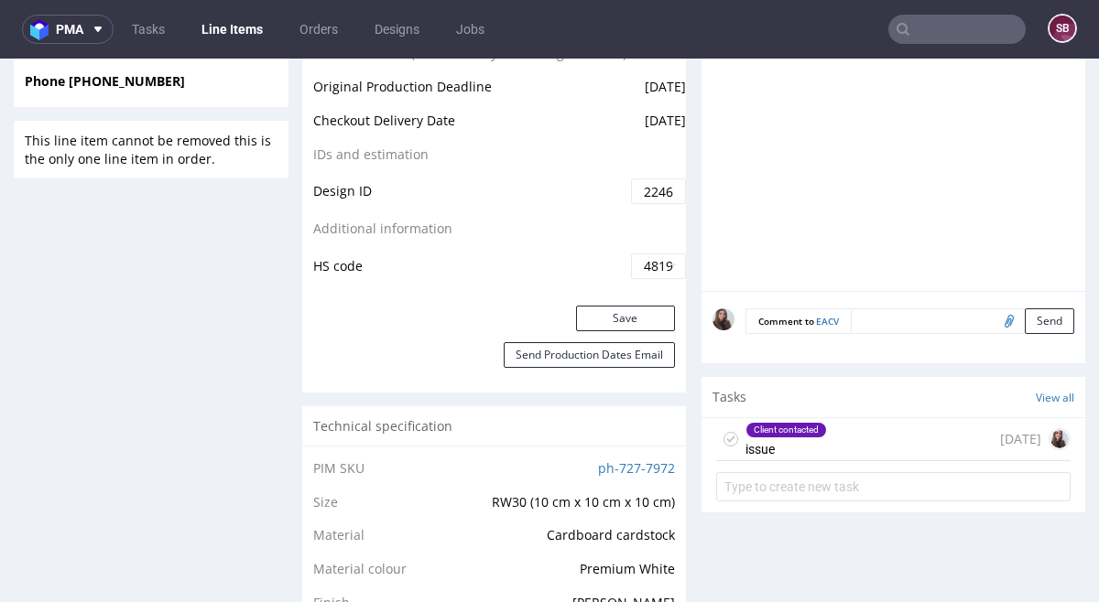
click at [777, 438] on div "Client contacted" at bounding box center [786, 430] width 80 height 15
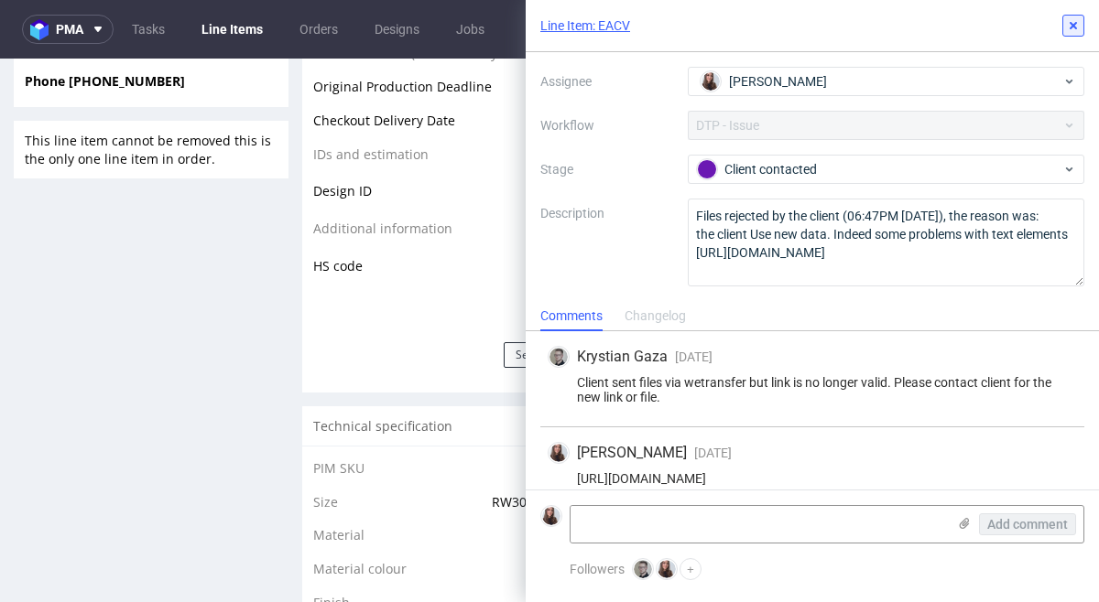
click at [1068, 29] on icon at bounding box center [1073, 25] width 15 height 15
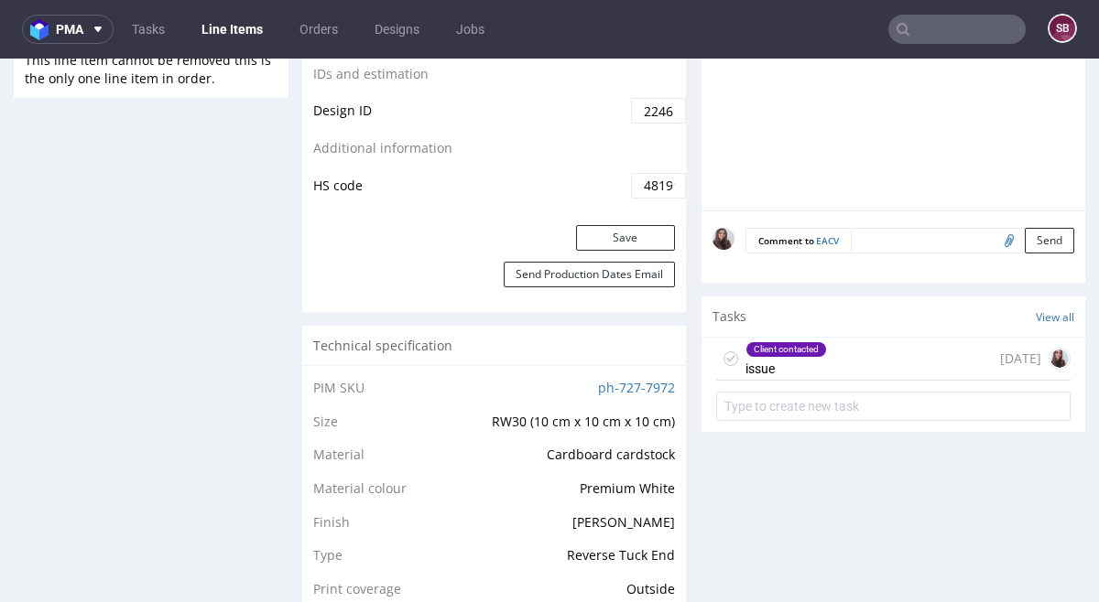
scroll to position [1092, 0]
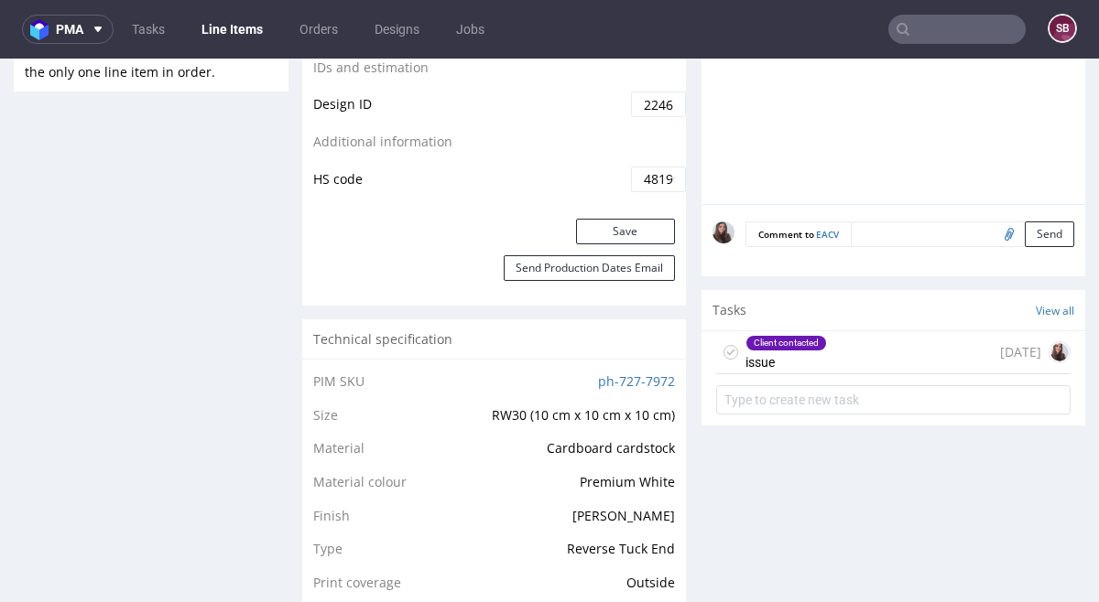
click at [830, 372] on div "Client contacted issue 7 days ago" at bounding box center [893, 352] width 354 height 43
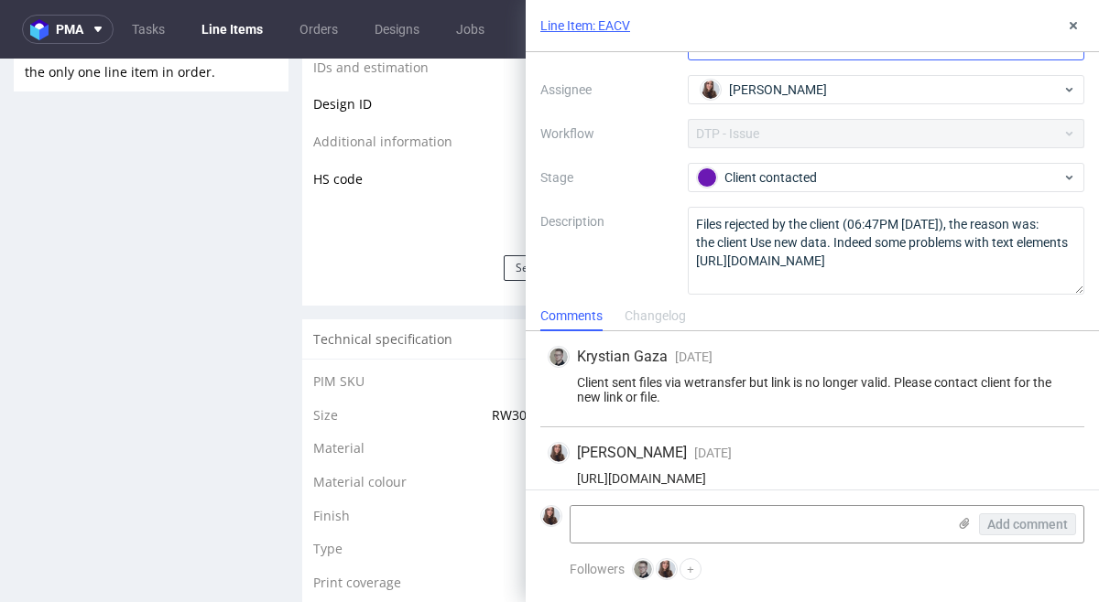
scroll to position [184, 0]
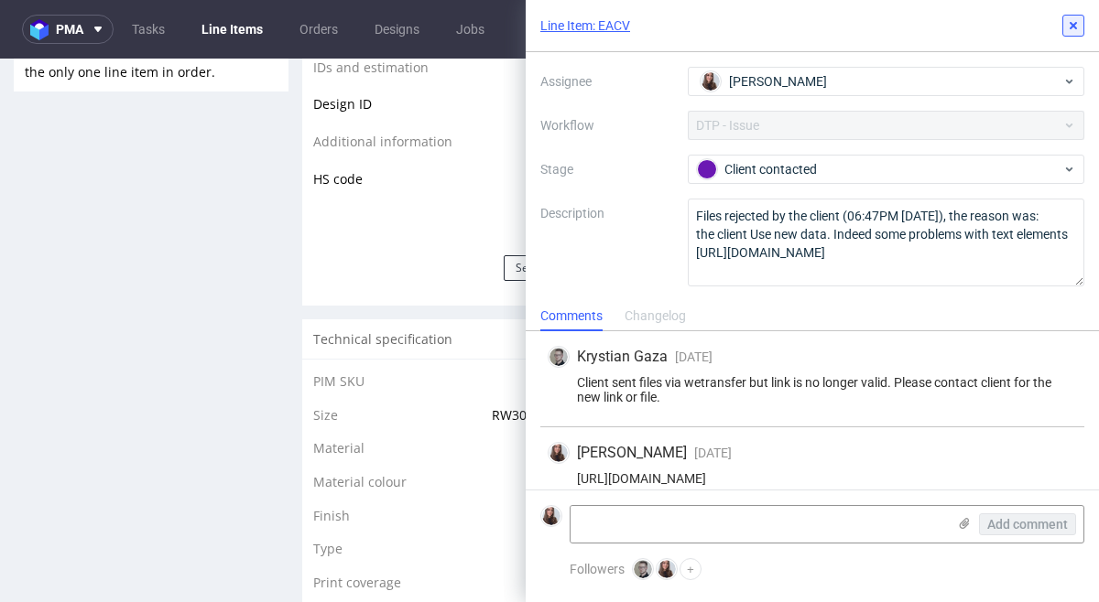
click at [1073, 34] on button at bounding box center [1073, 26] width 22 height 22
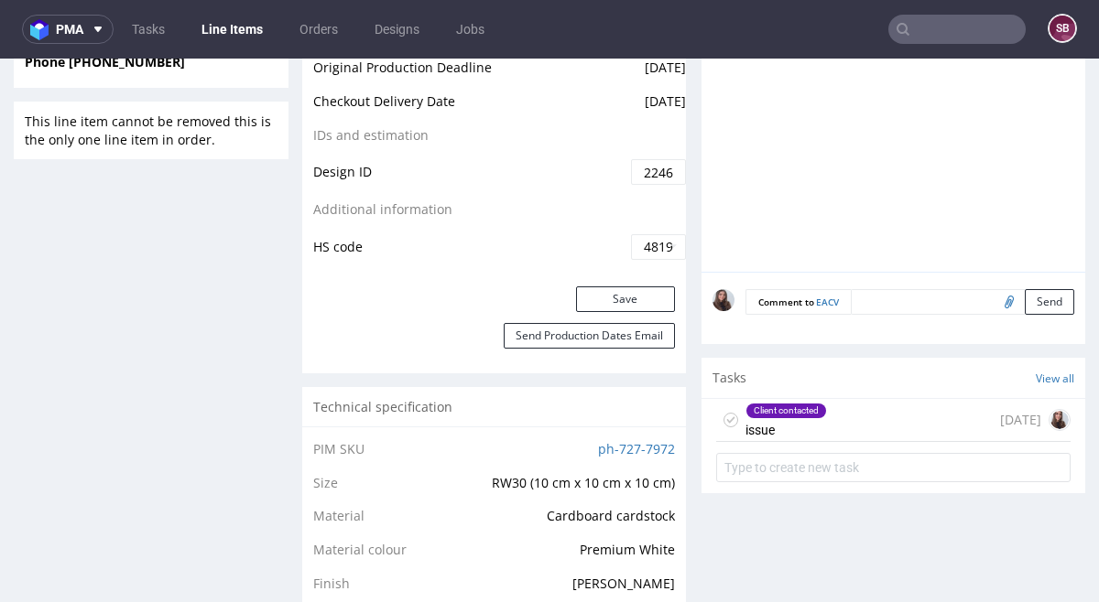
scroll to position [1025, 0]
click at [840, 434] on div "Client contacted issue 7 days ago" at bounding box center [893, 419] width 354 height 43
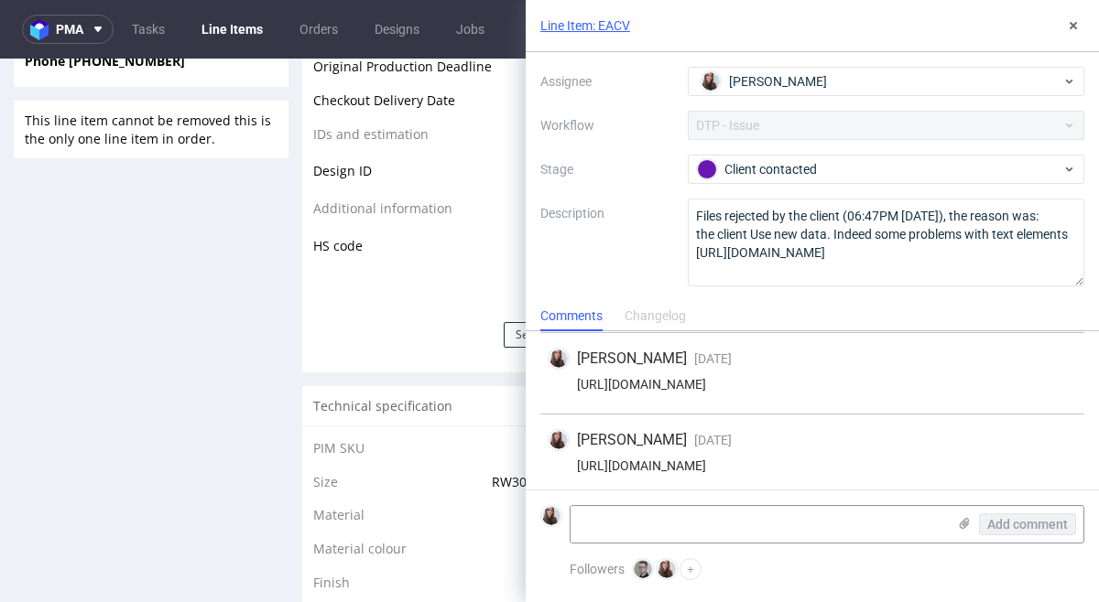
scroll to position [100, 0]
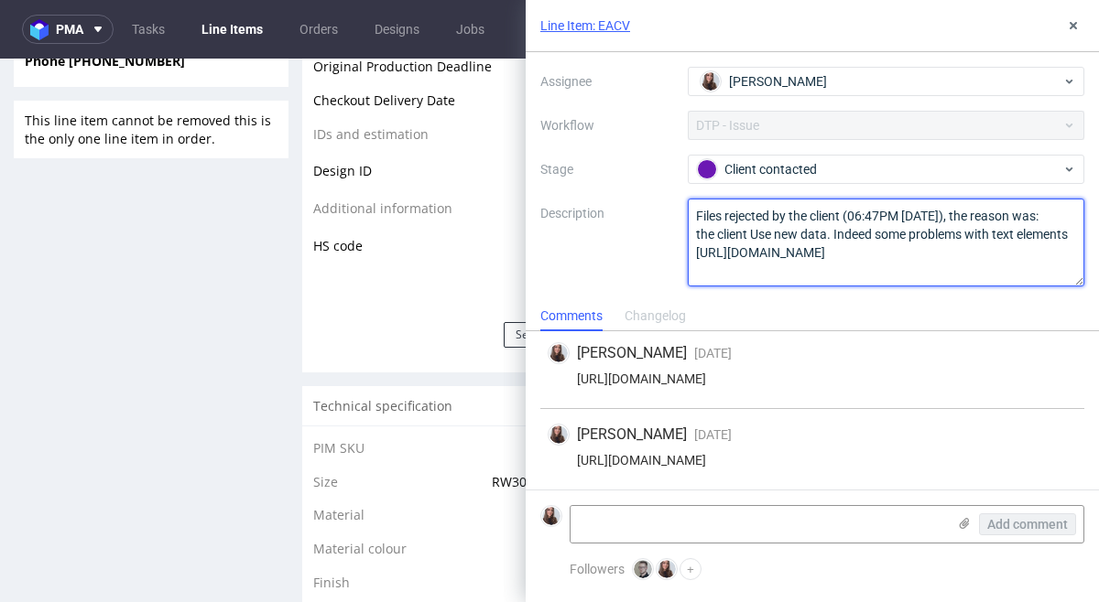
drag, startPoint x: 853, startPoint y: 271, endPoint x: 691, endPoint y: 272, distance: 162.1
click at [691, 272] on textarea "Files rejected by the client (06:47PM 14 Aug 2025), the reason was: the client …" at bounding box center [886, 243] width 397 height 88
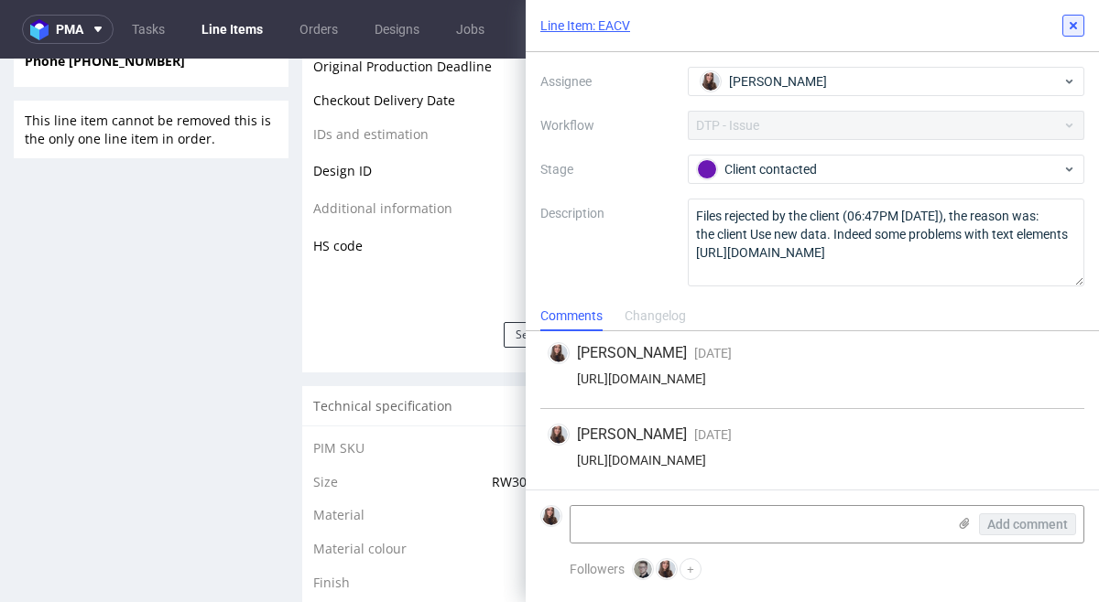
click at [1072, 24] on use at bounding box center [1072, 25] width 7 height 7
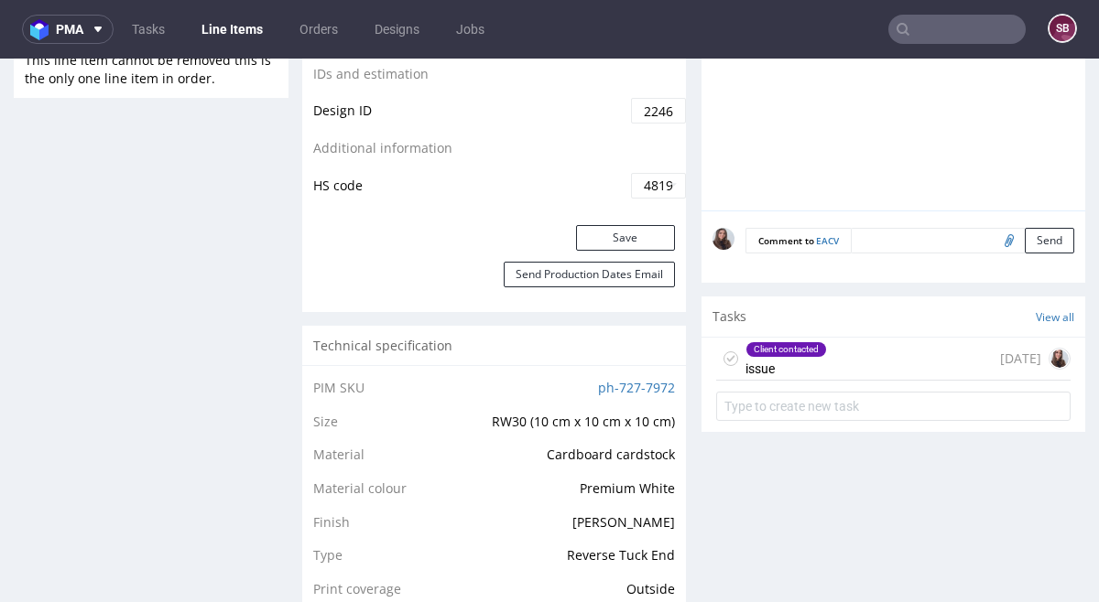
scroll to position [1099, 0]
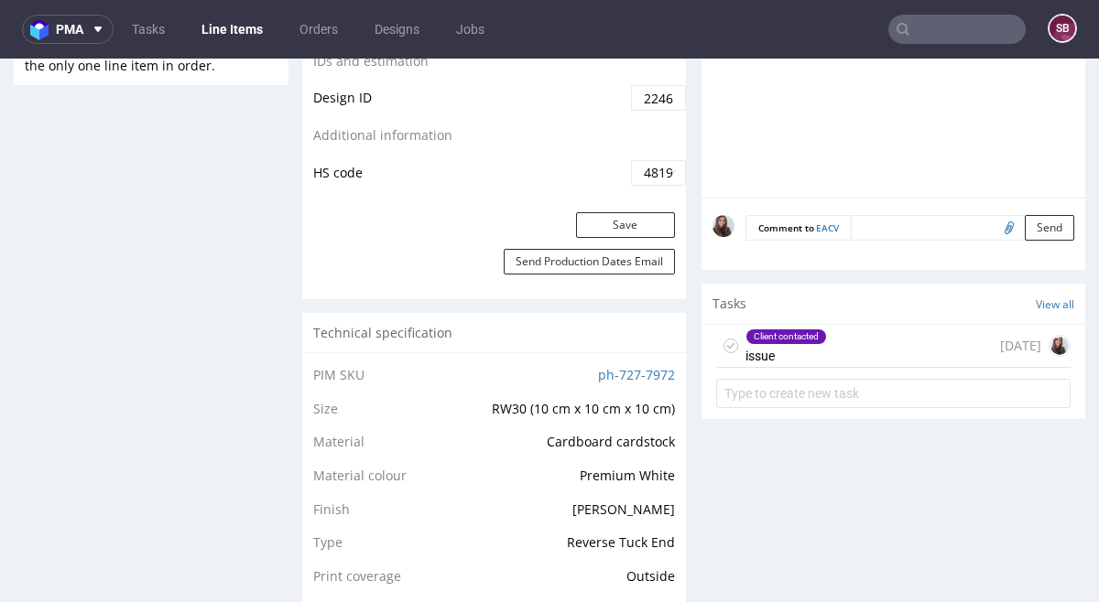
click at [780, 367] on div "Client contacted issue" at bounding box center [785, 346] width 81 height 42
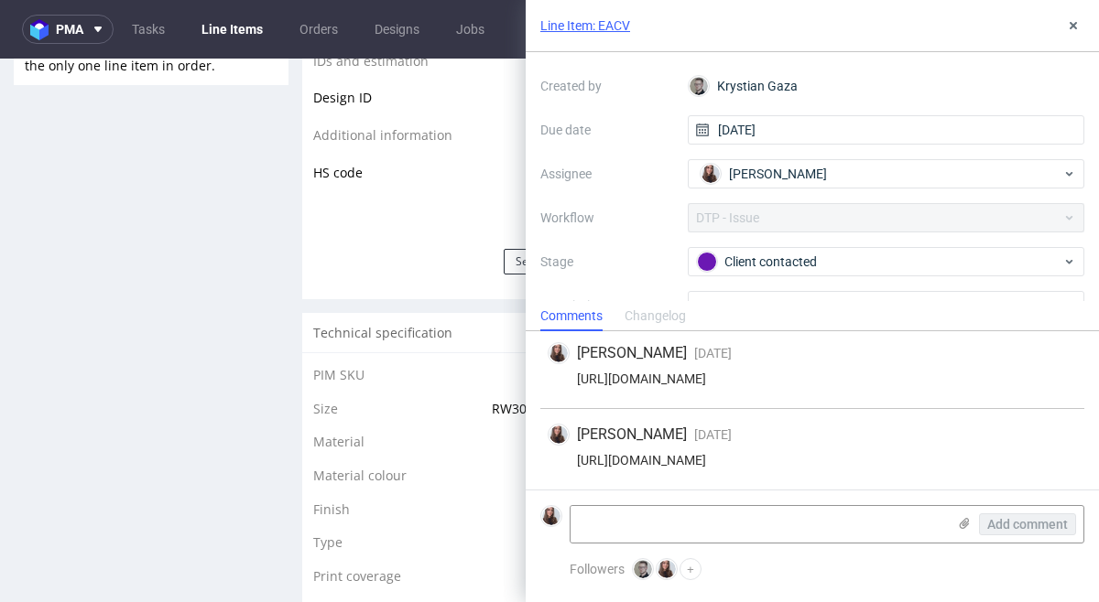
scroll to position [184, 0]
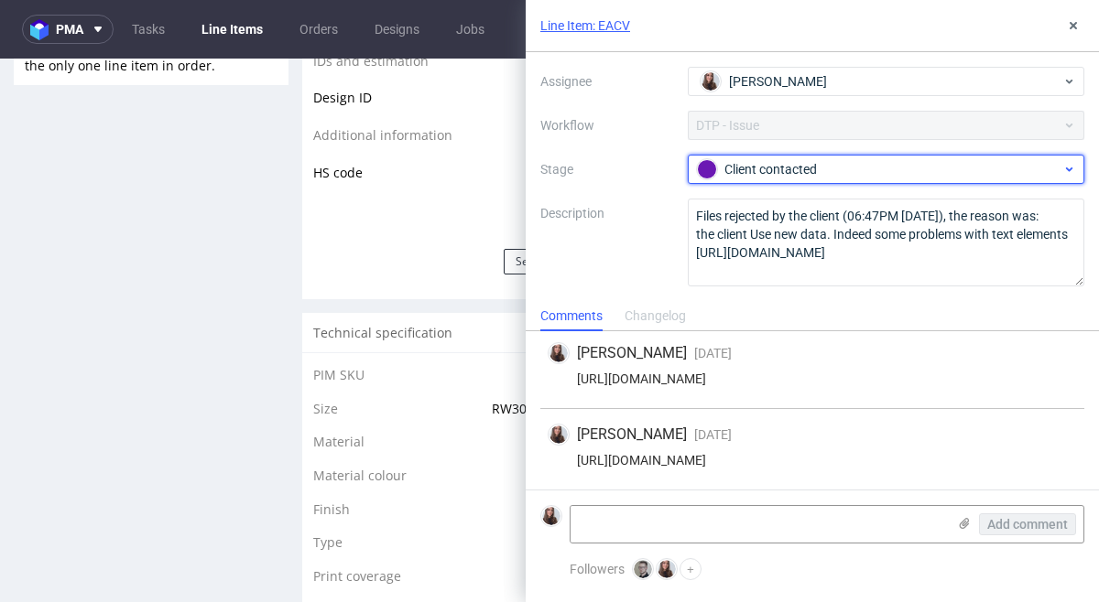
click at [840, 173] on div "Client contacted" at bounding box center [879, 169] width 364 height 20
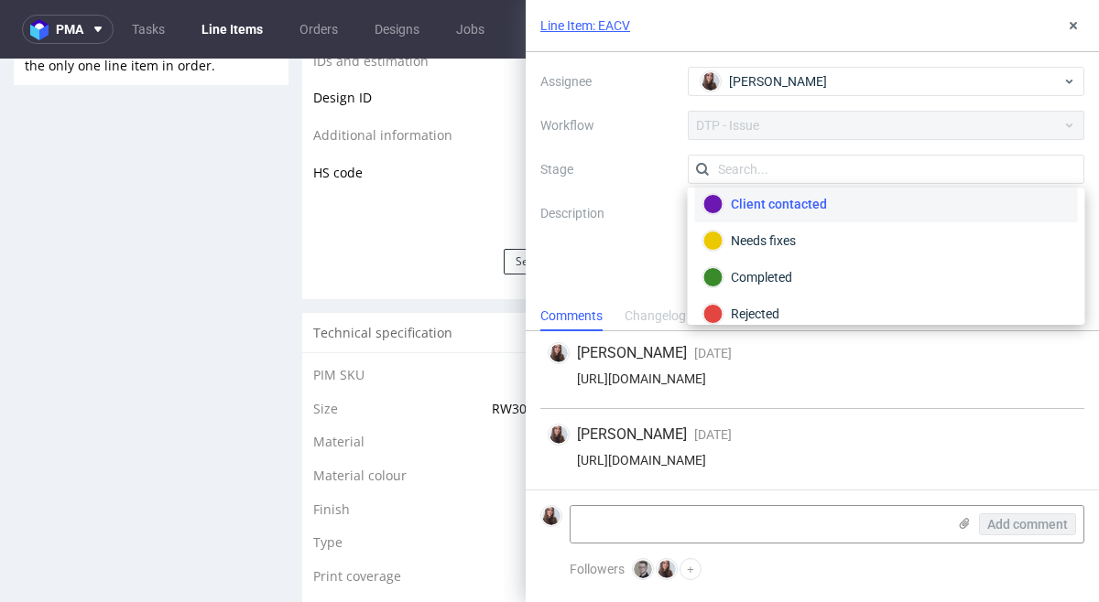
scroll to position [134, 0]
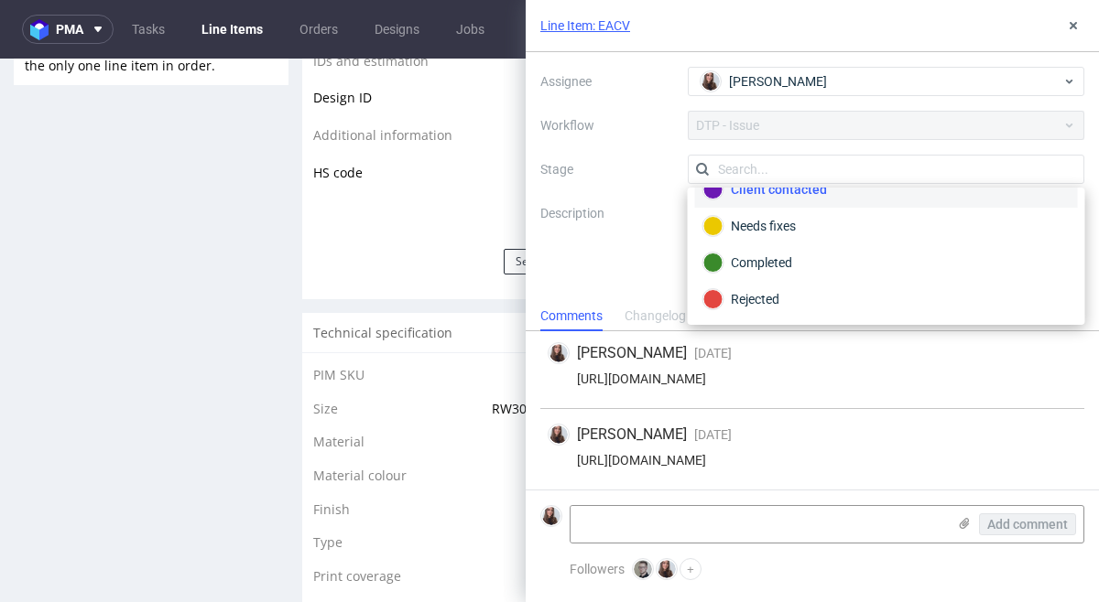
click at [649, 244] on label "Description" at bounding box center [606, 242] width 133 height 81
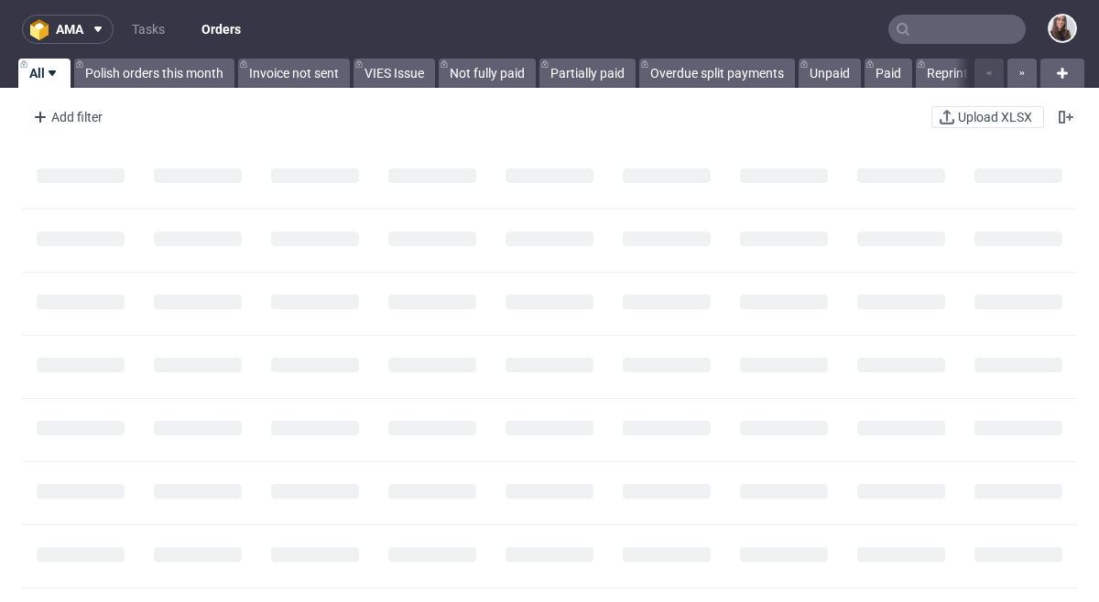
click at [926, 35] on input "text" at bounding box center [956, 29] width 137 height 29
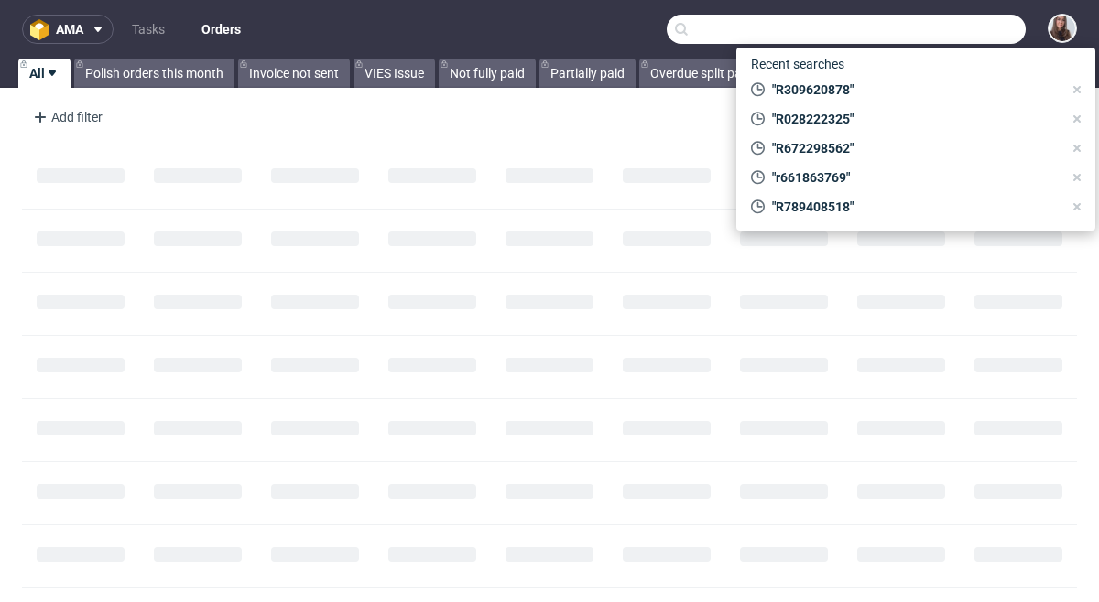
paste input "000002474"
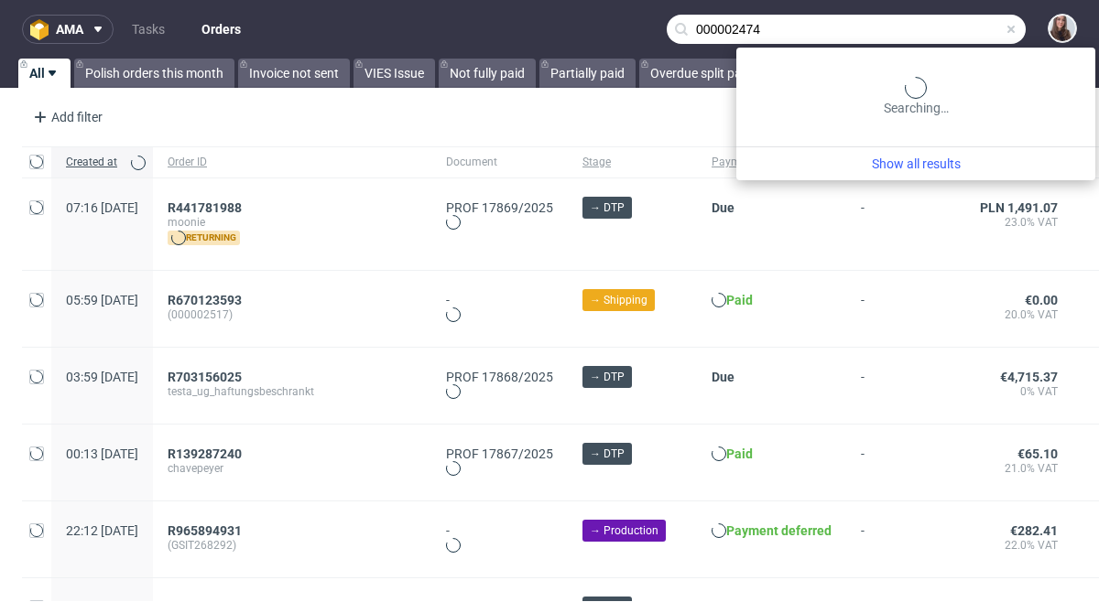
type input "000002474"
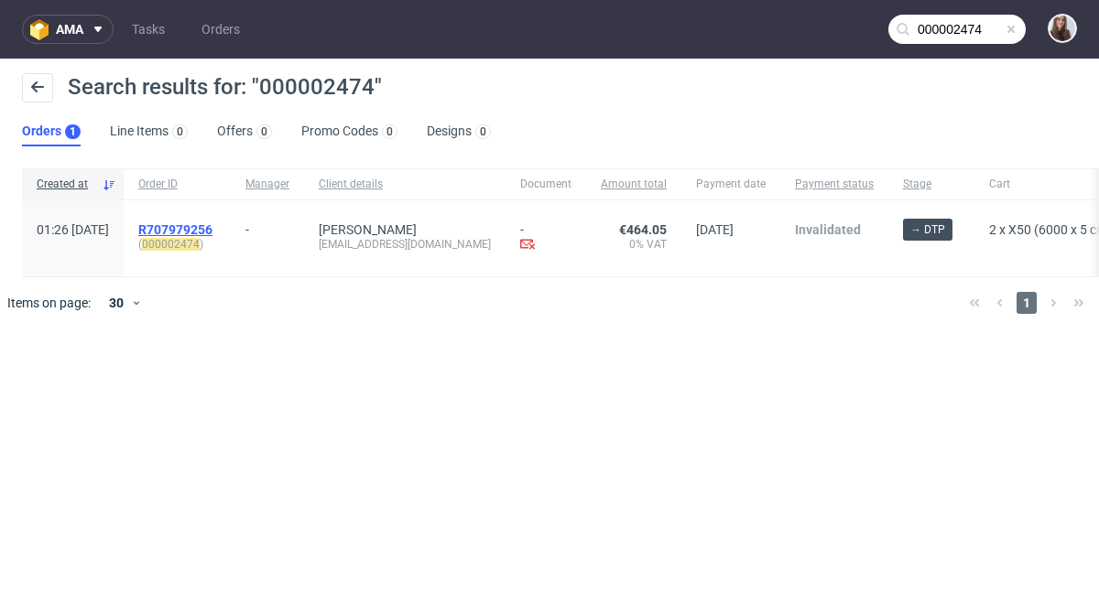
click at [212, 226] on span "R707979256" at bounding box center [175, 229] width 74 height 15
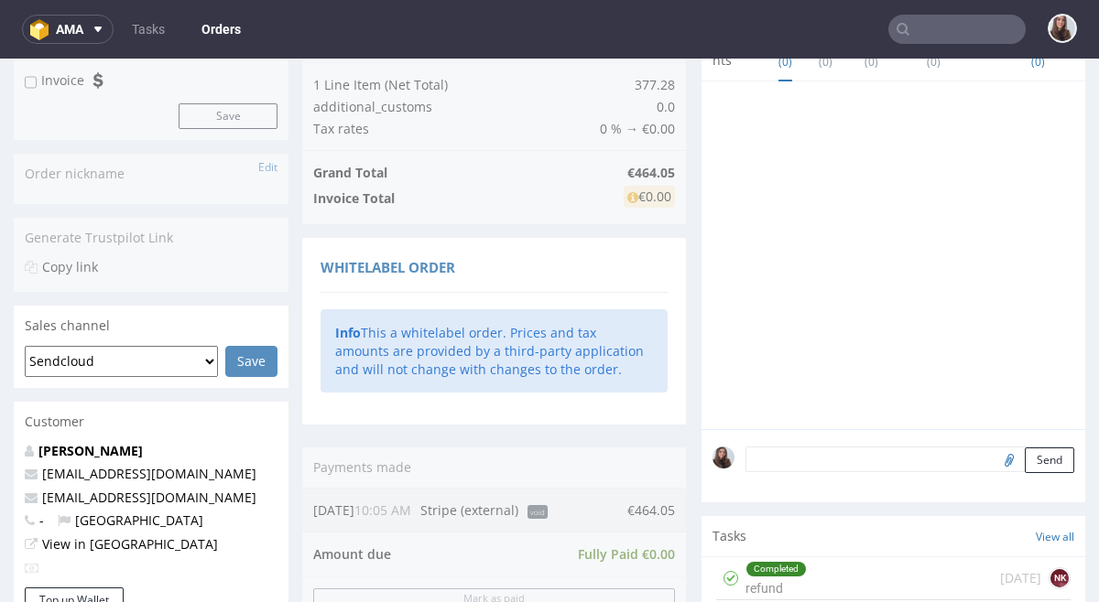
scroll to position [127, 0]
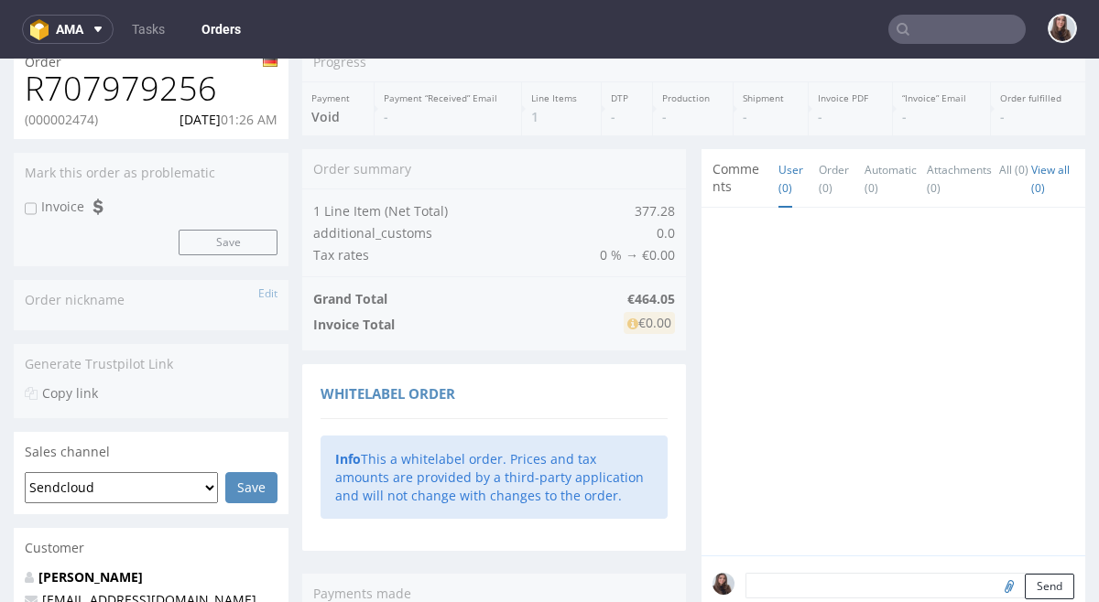
click at [929, 25] on input "text" at bounding box center [956, 29] width 137 height 29
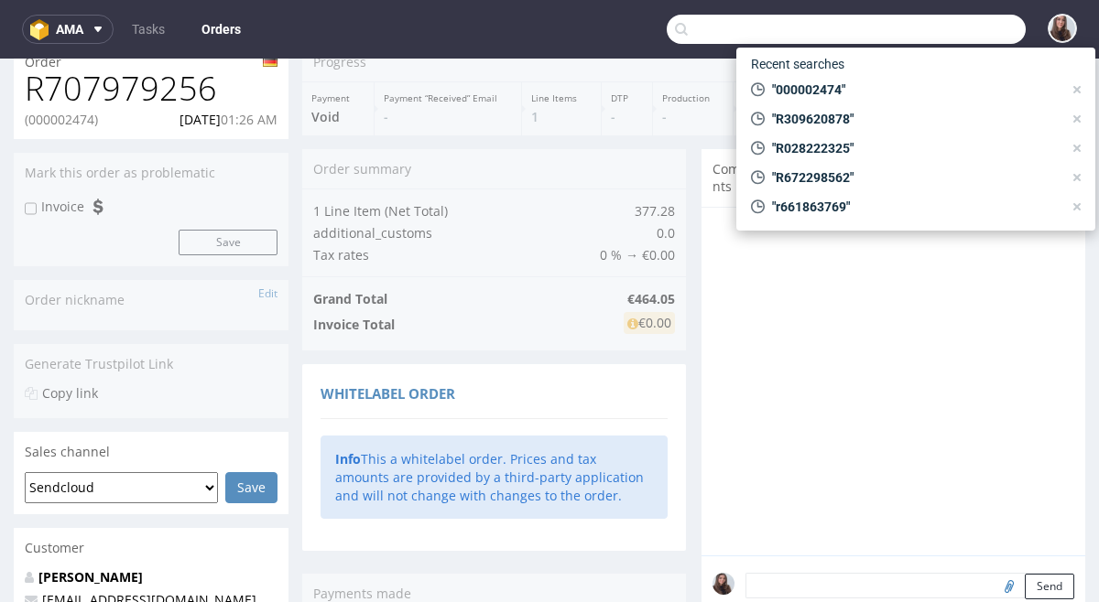
paste input "R168509738"
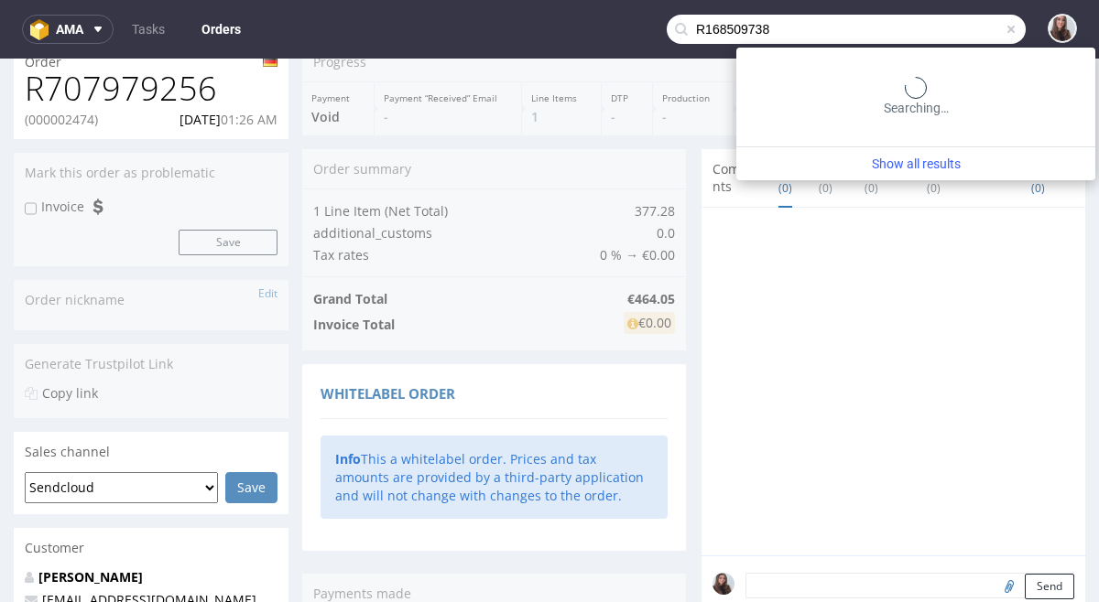
type input "R168509738"
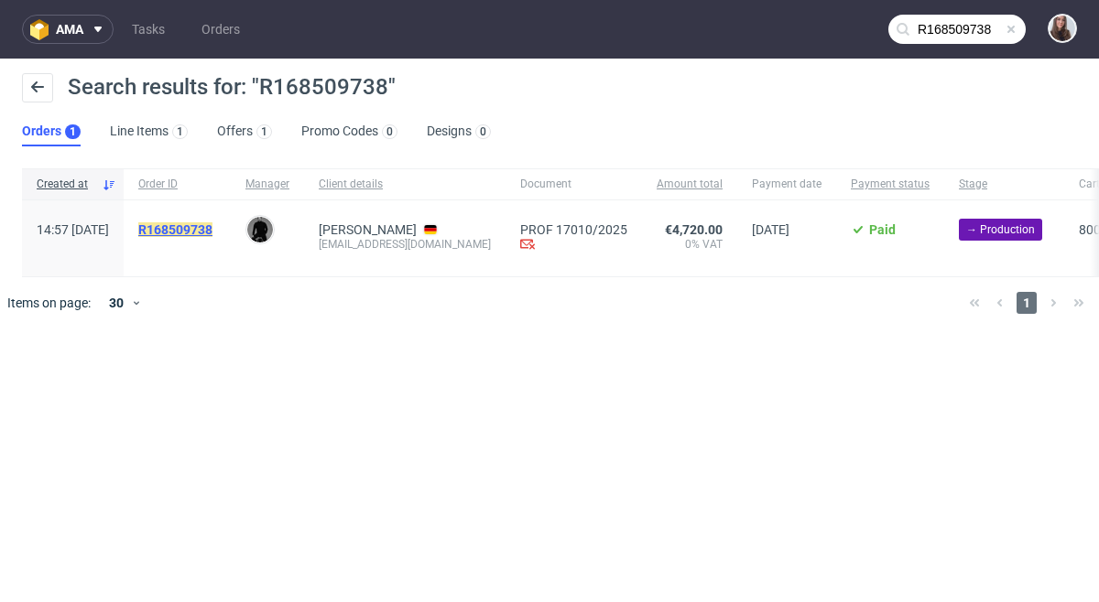
click at [212, 231] on mark "R168509738" at bounding box center [175, 229] width 74 height 15
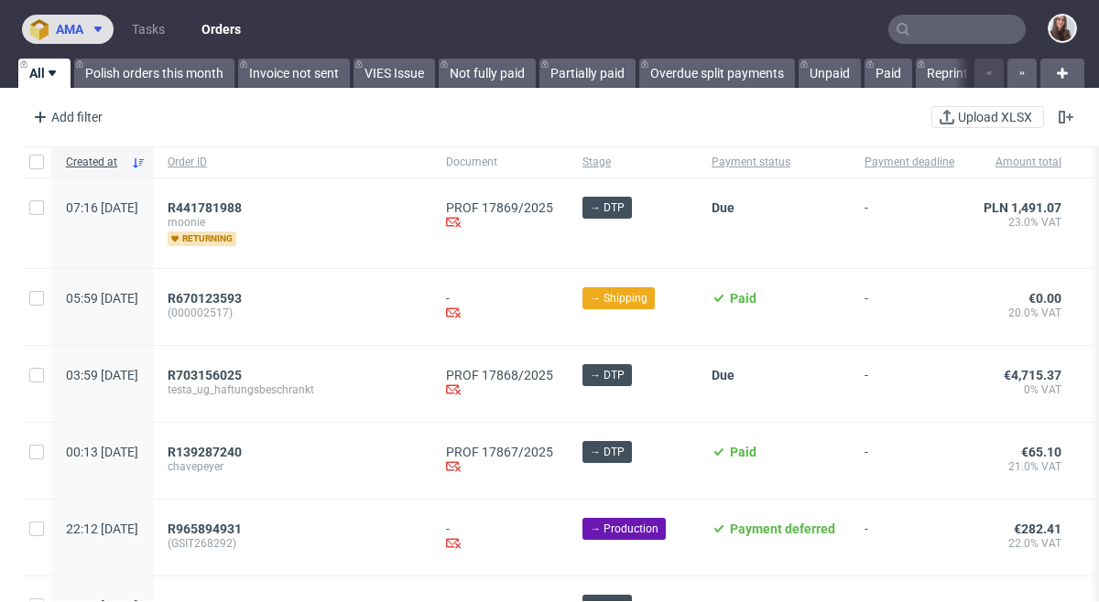
click at [58, 31] on span "ama" at bounding box center [69, 29] width 27 height 13
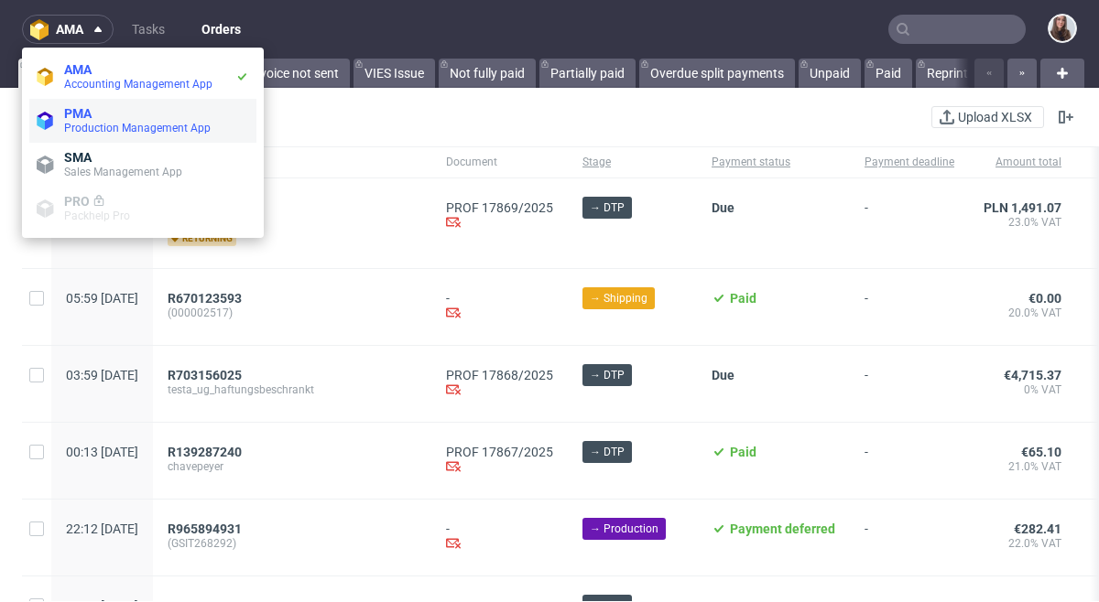
click at [121, 125] on span "Production Management App" at bounding box center [137, 128] width 146 height 13
